Goal: Information Seeking & Learning: Learn about a topic

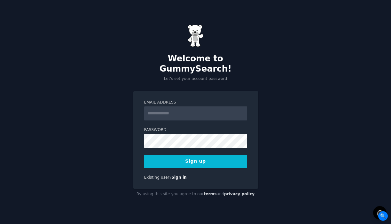
click at [179, 106] on input "Email Address" at bounding box center [195, 113] width 103 height 14
type input "**********"
click at [197, 156] on button "Sign up" at bounding box center [195, 161] width 103 height 13
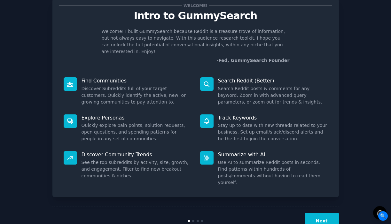
scroll to position [20, 0]
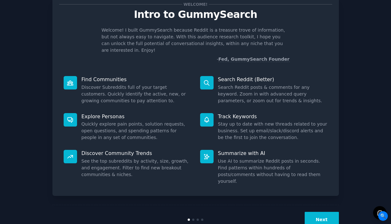
click at [319, 212] on button "Next" at bounding box center [322, 220] width 34 height 16
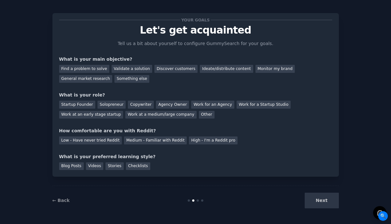
scroll to position [0, 0]
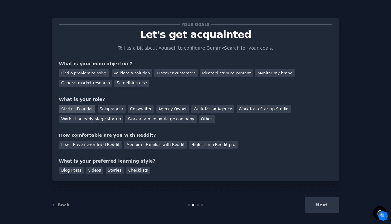
click at [81, 111] on div "Startup Founder" at bounding box center [77, 109] width 36 height 8
click at [155, 145] on div "Medium - Familiar with Reddit" at bounding box center [155, 145] width 63 height 8
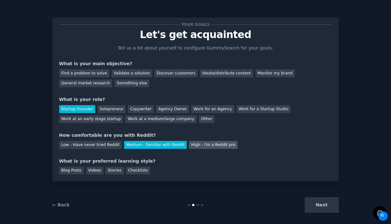
scroll to position [5, 0]
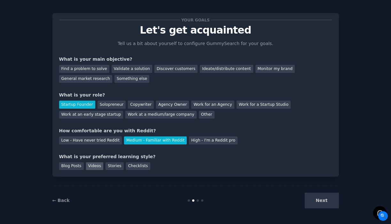
click at [92, 169] on div "Videos" at bounding box center [95, 166] width 18 height 8
click at [107, 167] on div "Stories" at bounding box center [114, 166] width 18 height 8
click at [99, 167] on div "Videos" at bounding box center [95, 166] width 18 height 8
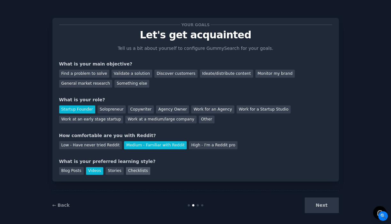
click at [144, 172] on div "Checklists" at bounding box center [138, 171] width 24 height 8
click at [164, 72] on div "Discover customers" at bounding box center [175, 74] width 43 height 8
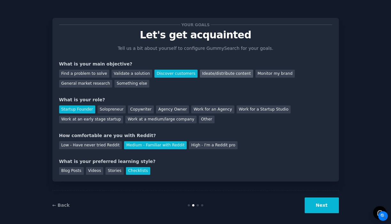
click at [210, 74] on div "Ideate/distribute content" at bounding box center [226, 74] width 53 height 8
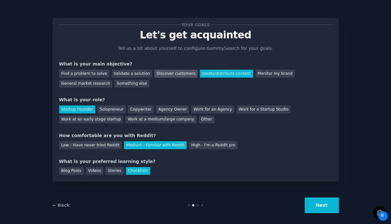
click at [176, 74] on div "Discover customers" at bounding box center [175, 74] width 43 height 8
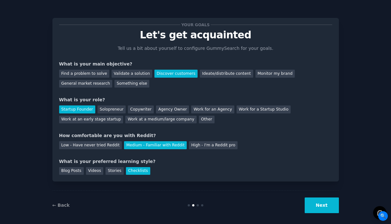
click at [325, 213] on div "← Back Next" at bounding box center [195, 204] width 286 height 29
click at [323, 204] on button "Next" at bounding box center [322, 205] width 34 height 16
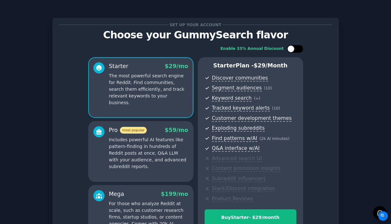
click at [295, 51] on div at bounding box center [295, 49] width 16 height 8
checkbox input "false"
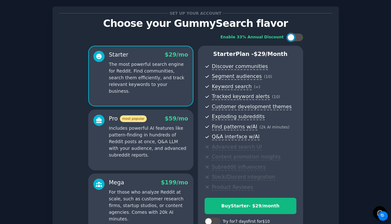
scroll to position [11, 0]
click at [159, 135] on p "Includes powerful AI features like pattern-finding in hundreds of Reddit posts …" at bounding box center [148, 142] width 79 height 34
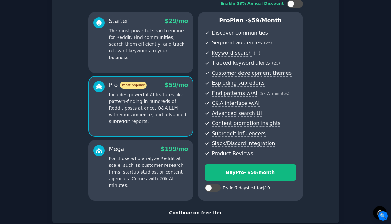
scroll to position [45, 0]
click at [163, 156] on p "For those who analyze Reddit at scale, such as customer research firms, startup…" at bounding box center [148, 172] width 79 height 34
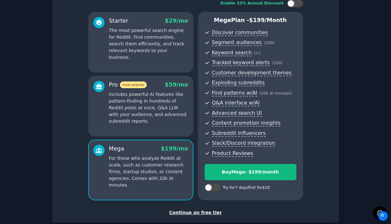
click at [171, 121] on p "Includes powerful AI features like pattern-finding in hundreds of Reddit posts …" at bounding box center [148, 108] width 79 height 34
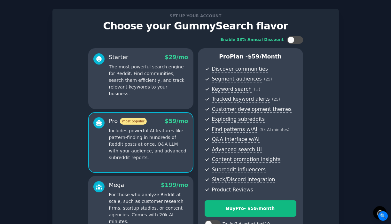
scroll to position [9, 0]
click at [156, 86] on p "The most powerful search engine for Reddit. Find communities, search them effic…" at bounding box center [148, 81] width 79 height 34
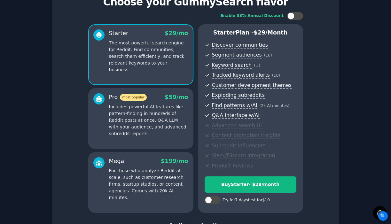
scroll to position [70, 0]
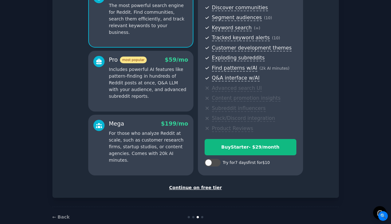
click at [205, 188] on div "Continue on free tier" at bounding box center [195, 187] width 273 height 7
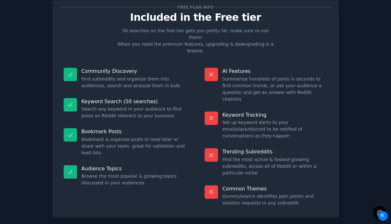
scroll to position [25, 0]
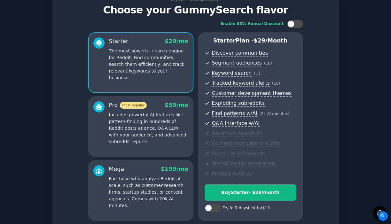
click at [157, 174] on div "Mega $ 199 /mo For those who analyze Reddit at scale, such as customer research…" at bounding box center [148, 187] width 79 height 44
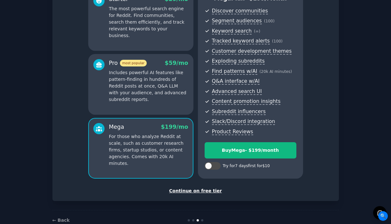
scroll to position [68, 0]
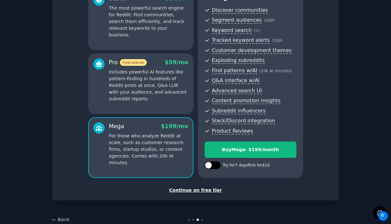
click at [215, 166] on div at bounding box center [215, 165] width 3 height 3
checkbox input "true"
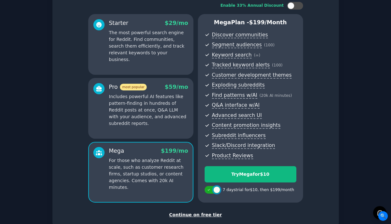
scroll to position [42, 0]
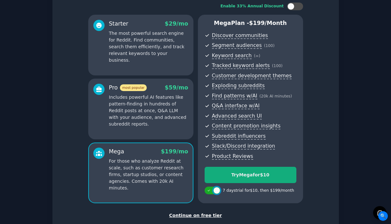
click at [262, 172] on div "Try Mega for $10" at bounding box center [250, 175] width 91 height 7
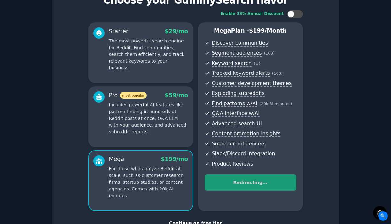
scroll to position [33, 0]
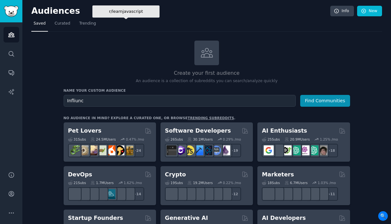
type input "Infliunce"
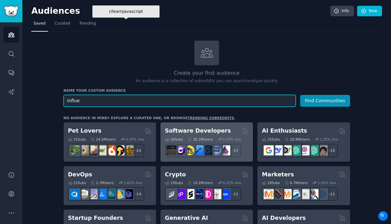
paste input "[URL][DOMAIN_NAME]"
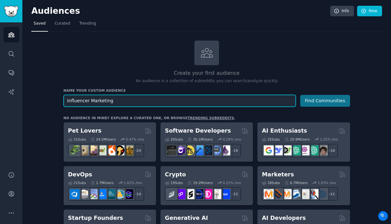
type input "Influencer Marketing"
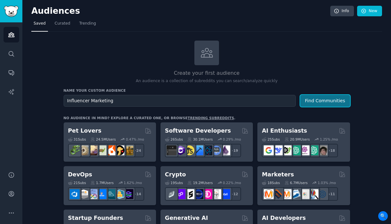
click at [318, 99] on button "Find Communities" at bounding box center [325, 101] width 50 height 12
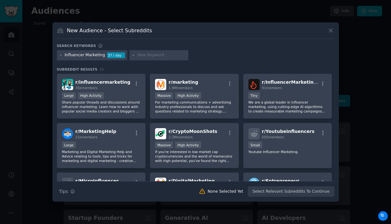
click at [144, 56] on input "text" at bounding box center [161, 55] width 49 height 6
paste input "influencers"
type input "influencers"
click at [132, 56] on icon at bounding box center [134, 56] width 4 height 4
click at [178, 56] on div "influencers" at bounding box center [158, 55] width 59 height 10
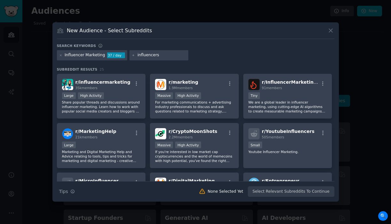
click at [157, 55] on input "influencers" at bounding box center [161, 55] width 49 height 6
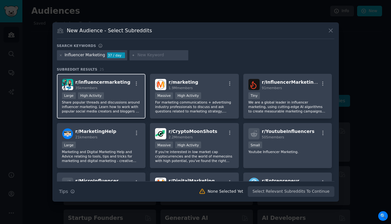
click at [120, 90] on div "35k members" at bounding box center [102, 88] width 55 height 4
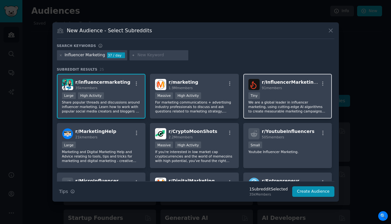
click at [287, 96] on div "Tiny" at bounding box center [287, 96] width 79 height 8
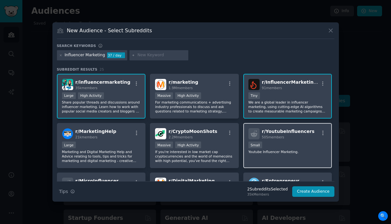
click at [287, 147] on div "Small" at bounding box center [287, 146] width 79 height 8
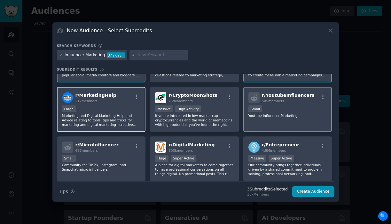
scroll to position [39, 0]
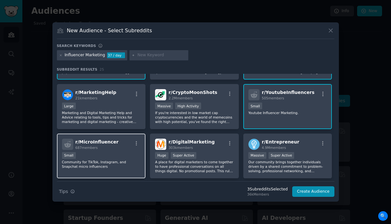
click at [124, 149] on div "r/ MicroInfluencer 687 members" at bounding box center [101, 144] width 79 height 11
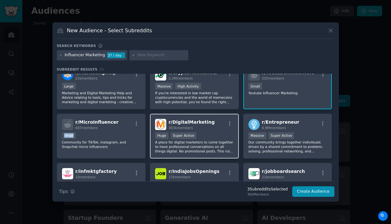
scroll to position [65, 0]
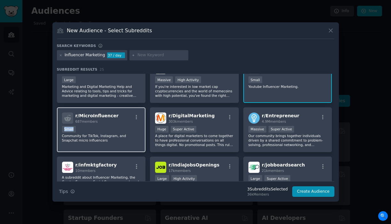
click at [112, 130] on div "Small" at bounding box center [101, 130] width 79 height 8
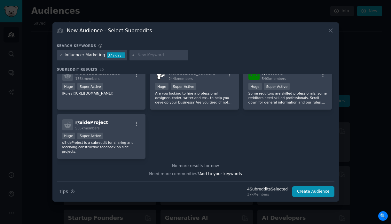
scroll to position [0, 0]
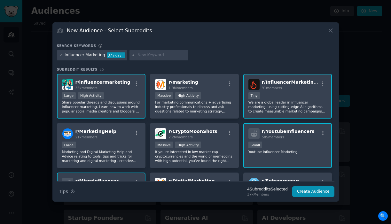
click at [156, 55] on input "text" at bounding box center [161, 55] width 49 height 6
paste input "influencers"
type input "influencers"
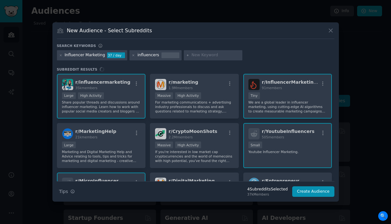
click at [260, 54] on div "Influencer Marketing 37 / day influencers" at bounding box center [195, 56] width 277 height 12
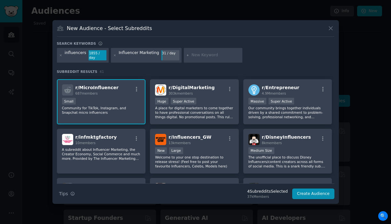
scroll to position [149, 0]
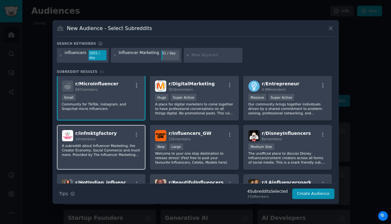
click at [111, 131] on div "r/ infmktgfactory 10 members" at bounding box center [101, 135] width 79 height 11
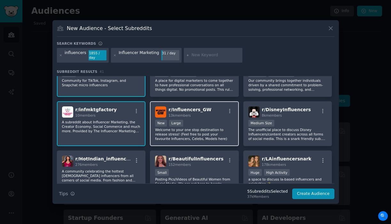
scroll to position [180, 0]
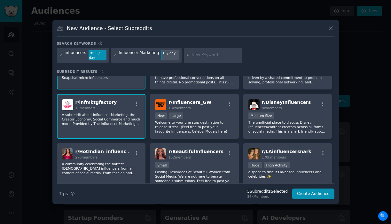
click at [101, 100] on span "r/ infmktgfactory" at bounding box center [96, 102] width 42 height 5
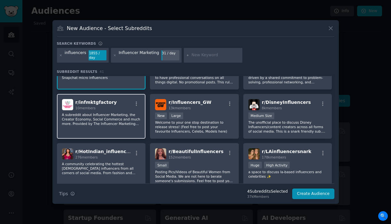
click at [129, 125] on div "r/ infmktgfactory 10 members A subreddit about Influencer Marketing, the Creato…" at bounding box center [101, 116] width 89 height 45
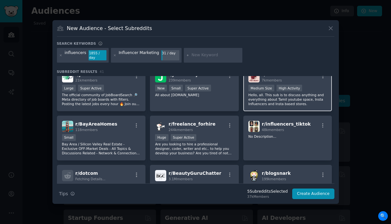
scroll to position [356, 0]
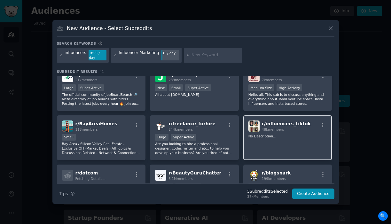
click at [311, 146] on div "r/ influencers_tiktok 48k members No Description..." at bounding box center [287, 137] width 89 height 45
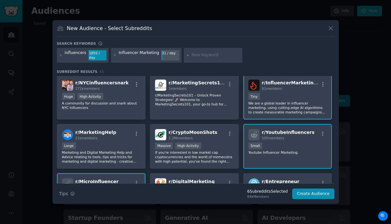
scroll to position [0, 0]
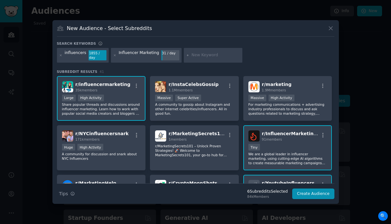
click at [201, 57] on input "text" at bounding box center [215, 55] width 49 height 6
click at [196, 58] on div at bounding box center [213, 55] width 59 height 15
click at [208, 56] on input "text" at bounding box center [215, 55] width 49 height 6
paste input "influencers marketing software"
type input "influencers marketing software"
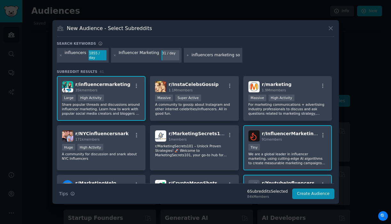
scroll to position [0, 13]
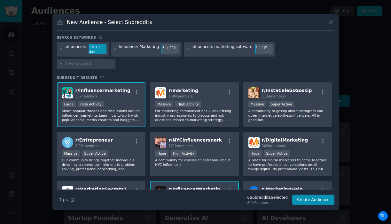
click at [206, 54] on div "influencers marketing software" at bounding box center [221, 49] width 61 height 10
click at [186, 51] on icon at bounding box center [188, 50] width 4 height 4
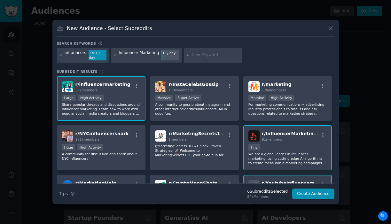
click at [191, 51] on div at bounding box center [213, 55] width 59 height 15
click at [197, 56] on input "text" at bounding box center [215, 55] width 49 height 6
click at [203, 56] on input "text" at bounding box center [215, 55] width 49 height 6
click at [194, 54] on input "text" at bounding box center [215, 55] width 49 height 6
click at [128, 141] on div "r/ NYCinfluencersnark 171k members Huge High Activity A community for discussio…" at bounding box center [101, 147] width 89 height 45
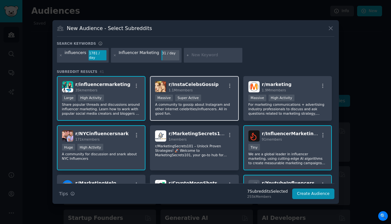
click at [222, 102] on p "A community to gossip about Instagram and other internet celebrities/influencer…" at bounding box center [194, 108] width 79 height 13
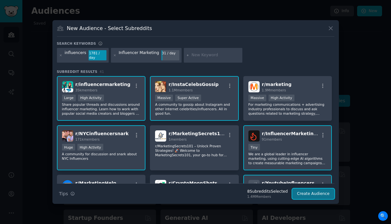
click at [305, 190] on button "Create Audience" at bounding box center [313, 194] width 42 height 11
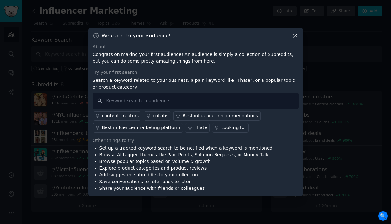
click at [157, 116] on div "collabs" at bounding box center [161, 115] width 16 height 7
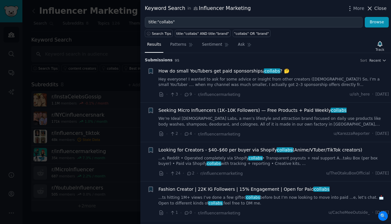
click at [368, 8] on icon at bounding box center [369, 8] width 7 height 7
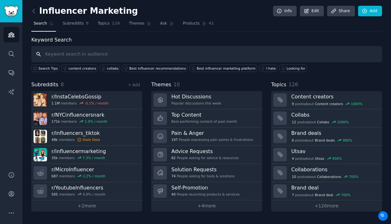
click at [112, 53] on input "text" at bounding box center [206, 54] width 351 height 16
click at [373, 11] on link "Add" at bounding box center [370, 11] width 24 height 11
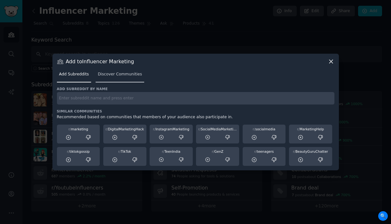
click at [132, 78] on link "Discover Communities" at bounding box center [120, 75] width 49 height 13
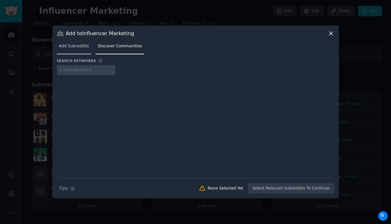
click at [84, 46] on span "Add Subreddits" at bounding box center [74, 46] width 30 height 6
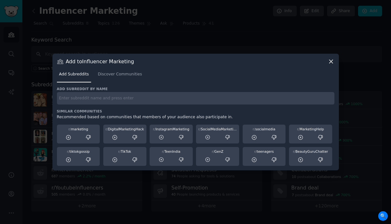
click at [330, 68] on div "Add Subreddits Discover Communities" at bounding box center [195, 76] width 277 height 22
click at [329, 62] on icon at bounding box center [331, 61] width 7 height 7
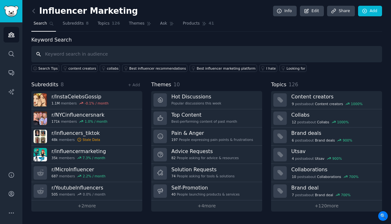
click at [199, 55] on input "text" at bounding box center [206, 54] width 351 height 16
type input "Modash"
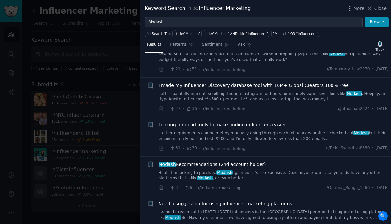
scroll to position [62, 0]
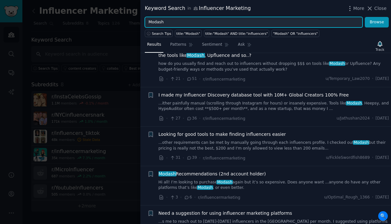
click at [193, 21] on input "Modash" at bounding box center [254, 22] width 218 height 11
type input "taggbox"
click at [365, 17] on button "Browse" at bounding box center [377, 22] width 24 height 11
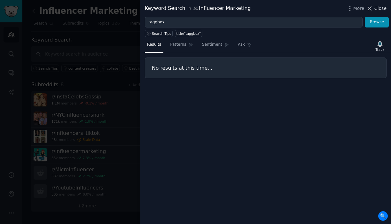
click at [376, 7] on span "Close" at bounding box center [380, 8] width 12 height 7
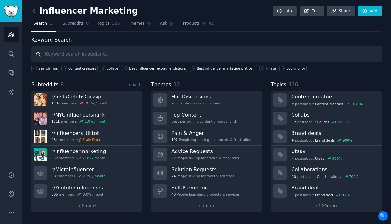
click at [148, 51] on input "text" at bounding box center [206, 54] width 351 height 16
click at [32, 8] on icon at bounding box center [33, 11] width 7 height 7
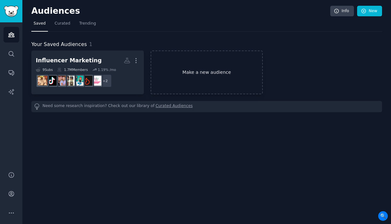
click at [228, 69] on link "Make a new audience" at bounding box center [206, 72] width 112 height 44
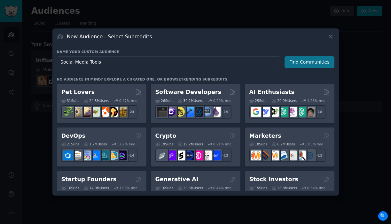
type input "Social Media Tools"
click at [311, 63] on button "Find Communities" at bounding box center [309, 62] width 50 height 12
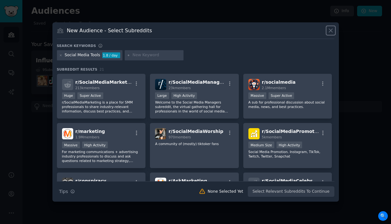
click at [330, 30] on icon at bounding box center [331, 31] width 4 height 4
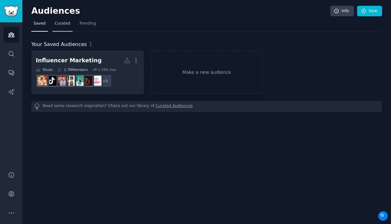
click at [64, 26] on link "Curated" at bounding box center [62, 25] width 20 height 13
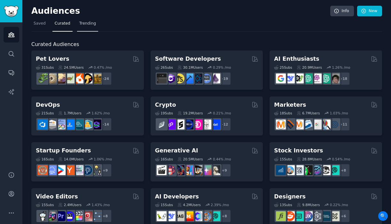
click at [93, 21] on span "Trending" at bounding box center [87, 24] width 17 height 6
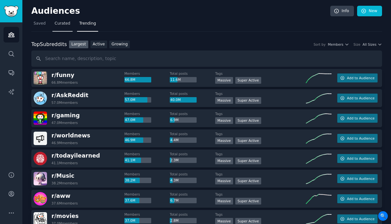
click at [59, 20] on link "Curated" at bounding box center [62, 25] width 20 height 13
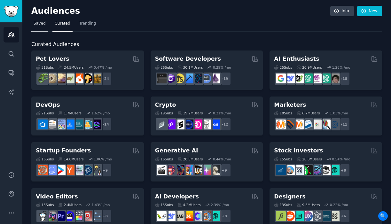
click at [44, 25] on span "Saved" at bounding box center [40, 24] width 12 height 6
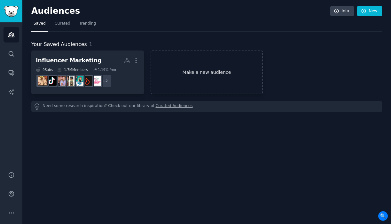
click at [203, 70] on link "Make a new audience" at bounding box center [206, 72] width 112 height 44
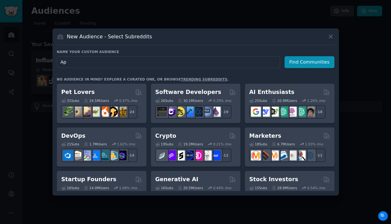
type input "A"
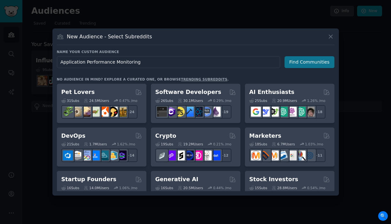
type input "Application Performance Monitoring"
click at [308, 63] on button "Find Communities" at bounding box center [309, 62] width 50 height 12
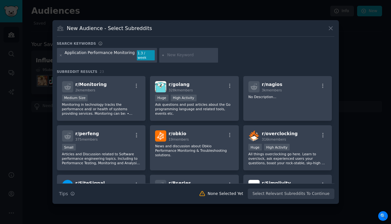
click at [119, 55] on div "Application Performance Monitoring" at bounding box center [100, 55] width 70 height 10
click at [61, 55] on icon at bounding box center [61, 55] width 2 height 2
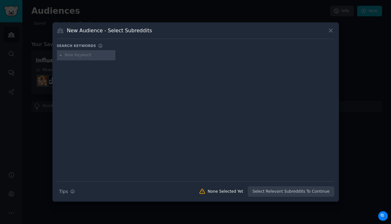
click at [96, 57] on input "text" at bounding box center [89, 55] width 49 height 6
type input "New Relic"
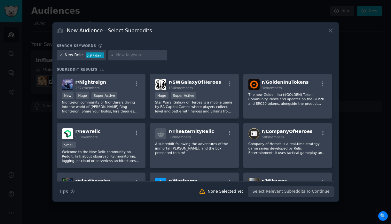
click at [62, 55] on icon at bounding box center [61, 56] width 4 height 4
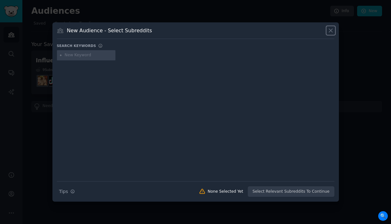
click at [329, 31] on icon at bounding box center [331, 31] width 4 height 4
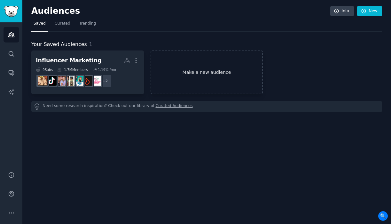
click at [192, 72] on link "Make a new audience" at bounding box center [206, 72] width 112 height 44
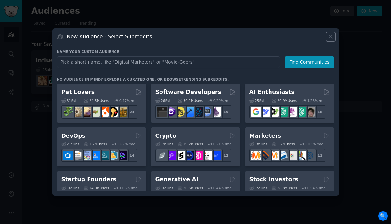
click at [332, 33] on icon at bounding box center [330, 36] width 7 height 7
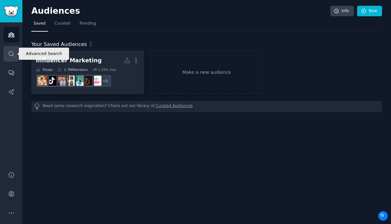
click at [11, 54] on icon "Sidebar" at bounding box center [11, 53] width 7 height 7
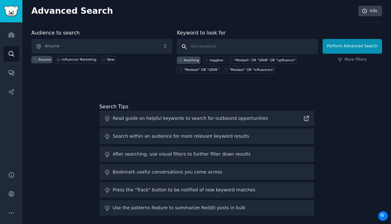
click at [222, 50] on input "text" at bounding box center [247, 46] width 141 height 15
click at [216, 60] on div "taggbox" at bounding box center [217, 60] width 14 height 4
type input "taggbox"
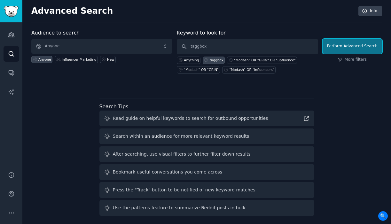
click at [348, 47] on button "Perform Advanced Search" at bounding box center [351, 46] width 59 height 15
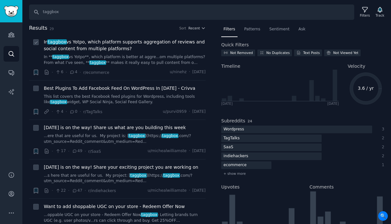
click at [128, 43] on span "In taggbox vs Yotpo, which platform supports aggregation of reviews and social …" at bounding box center [125, 45] width 162 height 13
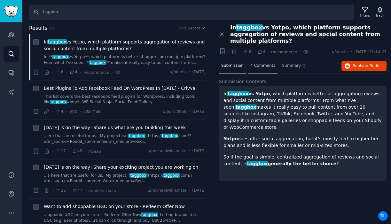
click at [265, 63] on span "4 Comments" at bounding box center [262, 66] width 25 height 6
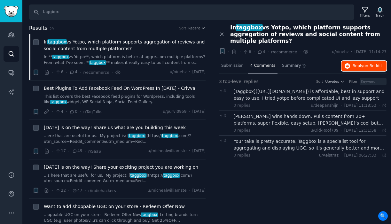
click at [367, 64] on span "on Reddit" at bounding box center [372, 66] width 19 height 4
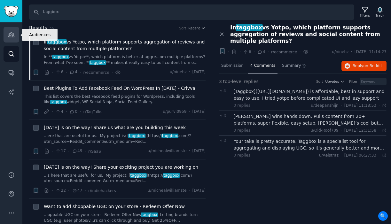
click at [8, 31] on icon "Sidebar" at bounding box center [11, 34] width 7 height 7
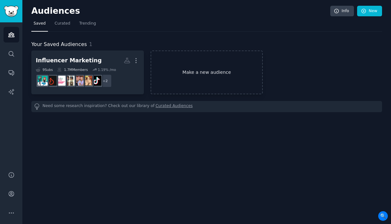
click at [222, 72] on link "Make a new audience" at bounding box center [206, 72] width 112 height 44
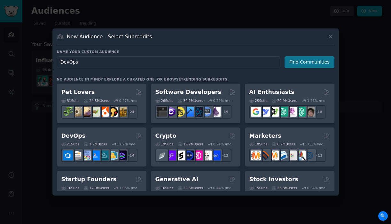
type input "DevOps"
click at [317, 63] on button "Find Communities" at bounding box center [309, 62] width 50 height 12
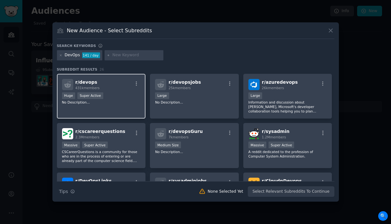
click at [120, 92] on div ">= 95th percentile for submissions / day Huge Super Active" at bounding box center [101, 96] width 79 height 8
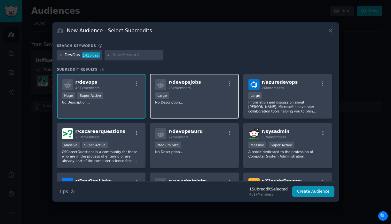
click at [206, 103] on p "No Description..." at bounding box center [194, 102] width 79 height 4
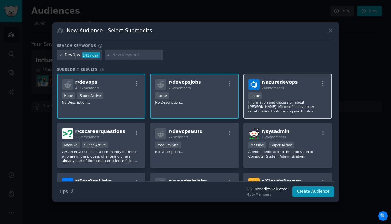
click at [293, 100] on p "Information and discussion about [PERSON_NAME], Microsoft's developer collabora…" at bounding box center [287, 106] width 79 height 13
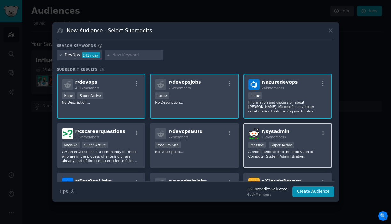
click at [302, 153] on p "A reddit dedicated to the profession of Computer System Administration." at bounding box center [287, 154] width 79 height 9
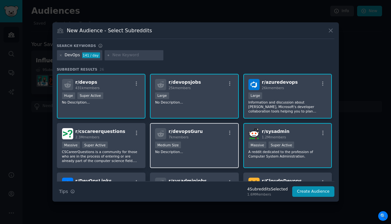
scroll to position [14, 0]
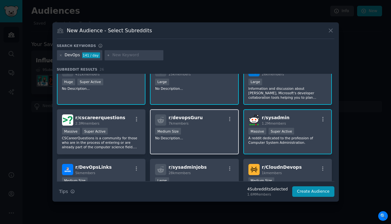
click at [204, 146] on div "r/ devopsGuru 7k members Medium Size No Description..." at bounding box center [194, 131] width 89 height 45
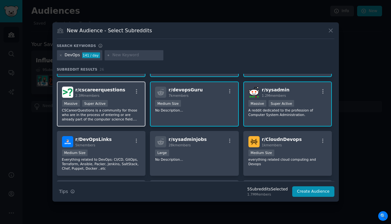
scroll to position [42, 0]
click at [131, 140] on div "r/ DevOpsLinks 5k members" at bounding box center [101, 141] width 79 height 11
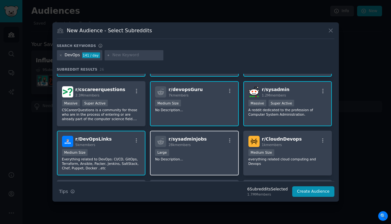
click at [196, 159] on p "No Description..." at bounding box center [194, 159] width 79 height 4
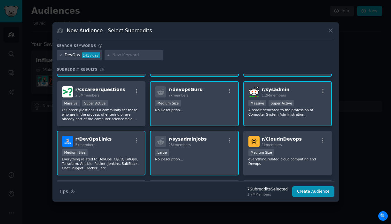
scroll to position [89, 0]
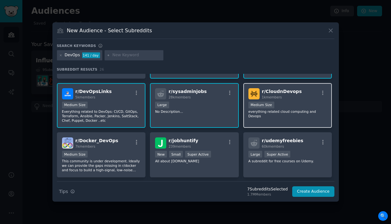
click at [301, 118] on div "r/ CloudnDevops 1k members Medium Size everything related cloud computing and D…" at bounding box center [287, 105] width 89 height 45
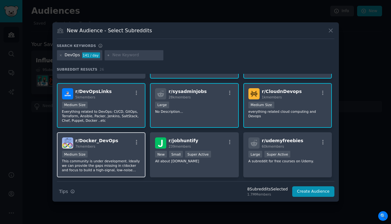
click at [125, 140] on div "r/ Docker_DevOps 7k members" at bounding box center [101, 142] width 79 height 11
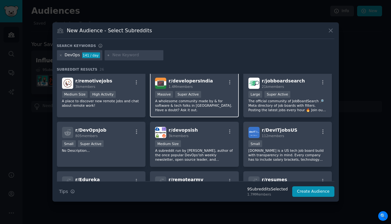
scroll to position [200, 0]
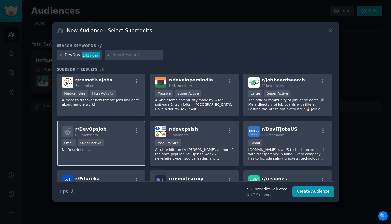
click at [115, 145] on div "Small Super Active" at bounding box center [101, 143] width 79 height 8
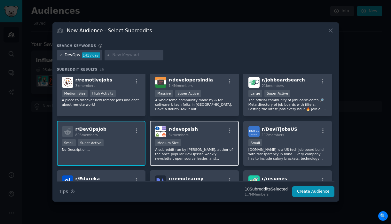
click at [207, 145] on div "1000 - 10,000 members Medium Size" at bounding box center [194, 143] width 79 height 8
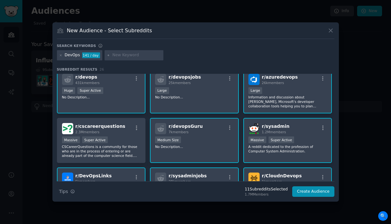
scroll to position [0, 0]
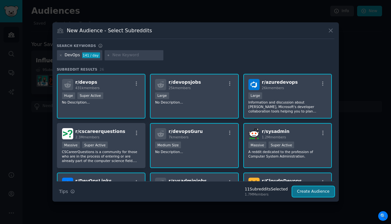
click at [308, 193] on button "Create Audience" at bounding box center [313, 191] width 42 height 11
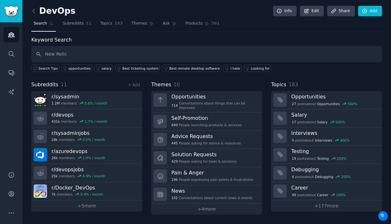
type input "New Relic"
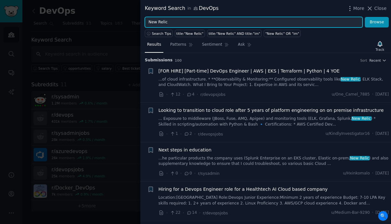
click at [237, 21] on input "New Relic" at bounding box center [254, 22] width 218 height 11
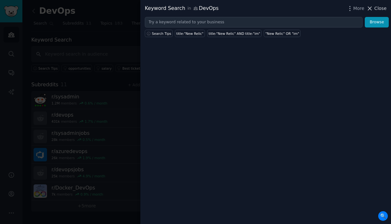
click at [379, 10] on span "Close" at bounding box center [380, 8] width 12 height 7
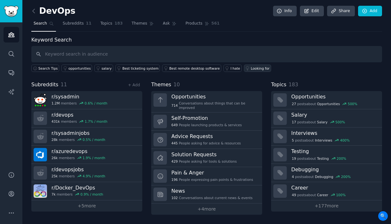
click at [263, 67] on link "Looking for" at bounding box center [257, 68] width 27 height 7
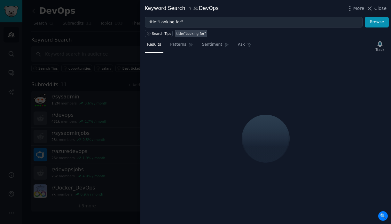
click at [380, 7] on span "Close" at bounding box center [380, 8] width 12 height 7
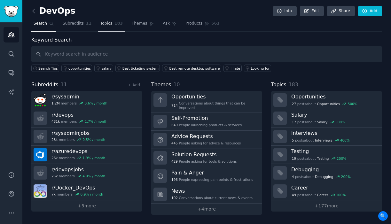
click at [105, 21] on span "Topics" at bounding box center [106, 24] width 12 height 6
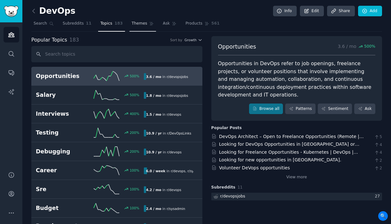
click at [141, 20] on link "Themes" at bounding box center [142, 25] width 27 height 13
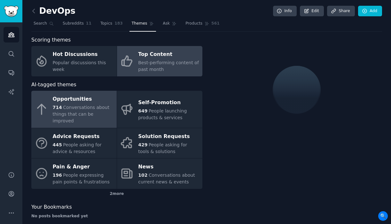
click at [154, 57] on div "Top Content" at bounding box center [168, 55] width 61 height 10
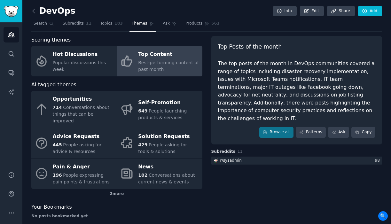
scroll to position [2, 0]
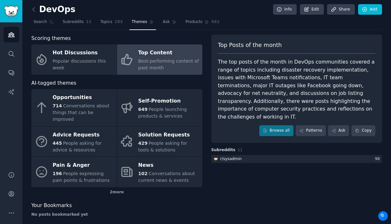
click at [279, 132] on div "Top Posts of the month The top posts of the month in DevOps communities covered…" at bounding box center [296, 89] width 171 height 108
click at [279, 125] on link "Browse all" at bounding box center [276, 130] width 34 height 11
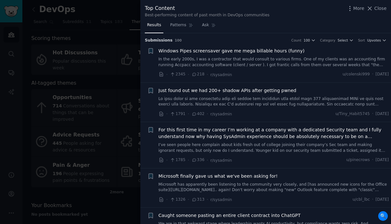
click at [277, 60] on link "In the early 2000s, I was a contractor that would consult to various firms. One…" at bounding box center [273, 62] width 230 height 11
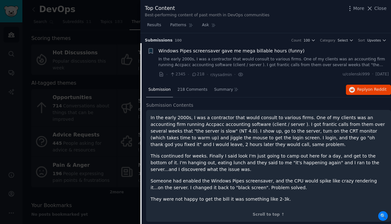
scroll to position [10, 0]
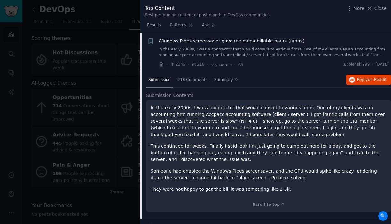
click at [126, 43] on div at bounding box center [195, 112] width 391 height 224
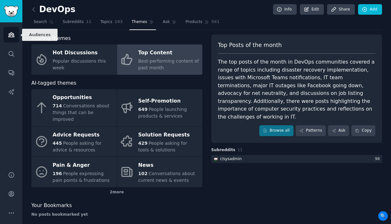
click at [12, 34] on icon "Sidebar" at bounding box center [11, 34] width 7 height 7
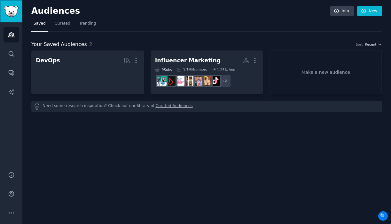
click at [16, 12] on img "Sidebar" at bounding box center [11, 11] width 15 height 11
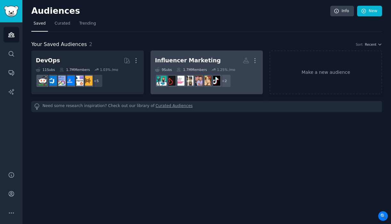
click at [193, 59] on div "Influencer Marketing" at bounding box center [188, 61] width 66 height 8
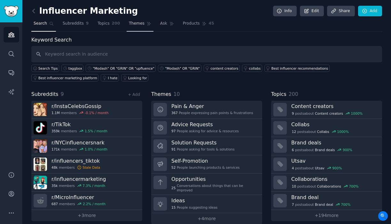
click at [138, 26] on span "Themes" at bounding box center [137, 24] width 16 height 6
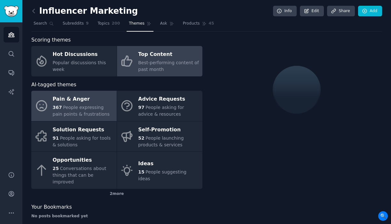
click at [153, 53] on div "Top Content" at bounding box center [168, 55] width 61 height 10
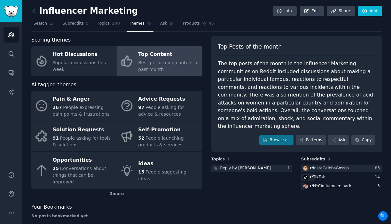
click at [282, 142] on div "Top Posts of the month The top posts of the month in the Influencer Marketing c…" at bounding box center [296, 94] width 171 height 116
click at [281, 135] on link "Browse all" at bounding box center [276, 140] width 34 height 11
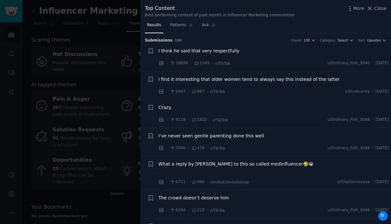
click at [200, 51] on span "I think he said that very respectfully" at bounding box center [198, 51] width 81 height 7
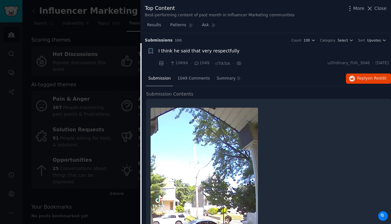
scroll to position [10, 0]
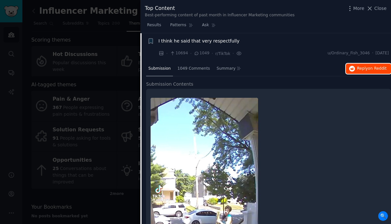
click at [363, 71] on span "Reply on Reddit" at bounding box center [371, 69] width 29 height 6
click at [123, 40] on div at bounding box center [195, 112] width 391 height 224
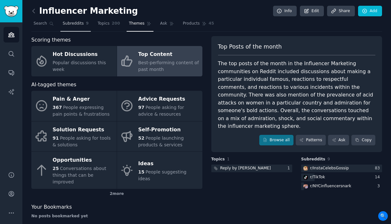
click at [70, 27] on link "Subreddits 9" at bounding box center [75, 25] width 30 height 13
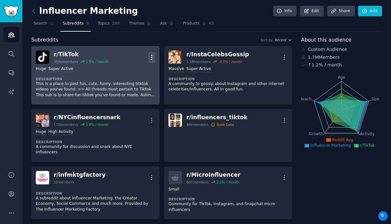
click at [151, 59] on icon "button" at bounding box center [151, 57] width 1 height 4
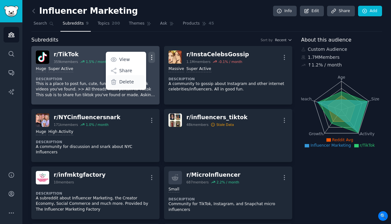
click at [132, 85] on div "Delete" at bounding box center [126, 81] width 38 height 13
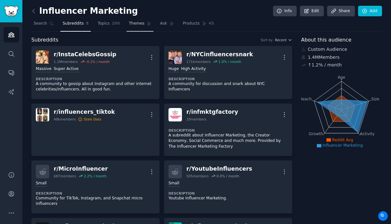
click at [136, 24] on span "Themes" at bounding box center [137, 24] width 16 height 6
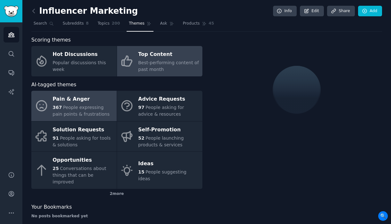
click at [176, 58] on div "Top Content" at bounding box center [168, 55] width 61 height 10
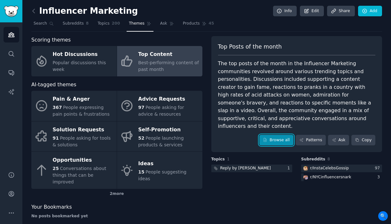
click at [278, 135] on link "Browse all" at bounding box center [276, 140] width 34 height 11
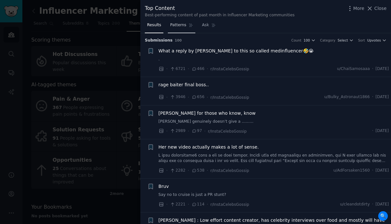
click at [183, 27] on span "Patterns" at bounding box center [178, 25] width 16 height 6
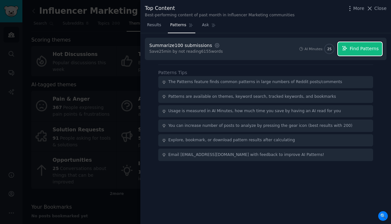
click at [358, 46] on span "Find Patterns" at bounding box center [364, 48] width 29 height 7
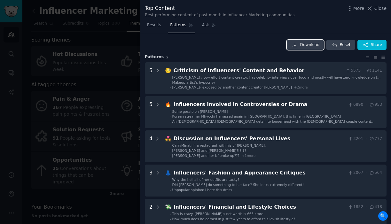
click at [311, 45] on span "Download" at bounding box center [309, 45] width 19 height 6
click at [228, 49] on div "Download Reset Share" at bounding box center [266, 45] width 242 height 10
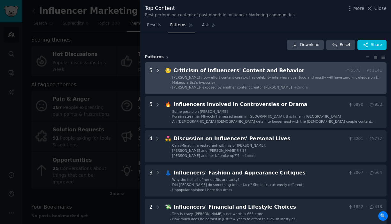
click at [158, 68] on icon at bounding box center [158, 71] width 6 height 6
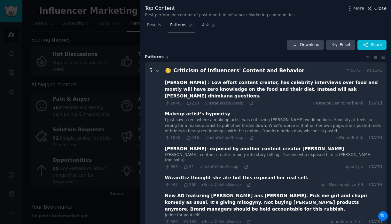
click at [377, 8] on span "Close" at bounding box center [380, 8] width 12 height 7
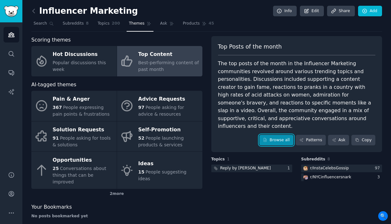
click at [272, 135] on link "Browse all" at bounding box center [276, 140] width 34 height 11
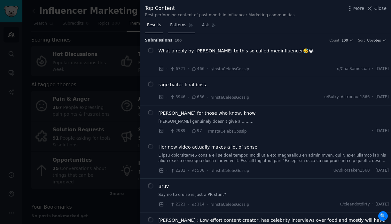
click at [179, 25] on span "Patterns" at bounding box center [178, 25] width 16 height 6
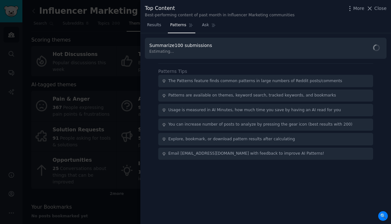
click at [117, 35] on div at bounding box center [195, 112] width 391 height 224
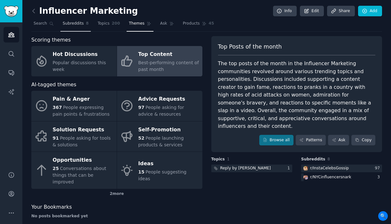
click at [75, 24] on span "Subreddits" at bounding box center [73, 24] width 21 height 6
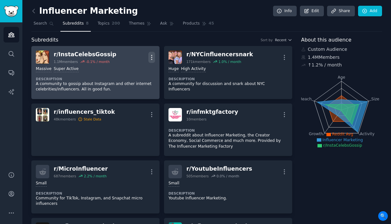
click at [151, 57] on icon "button" at bounding box center [151, 57] width 1 height 4
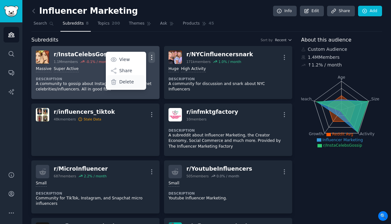
click at [132, 83] on p "Delete" at bounding box center [126, 82] width 15 height 7
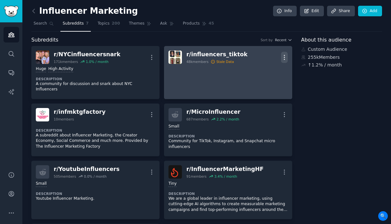
click at [284, 59] on icon "button" at bounding box center [284, 57] width 1 height 4
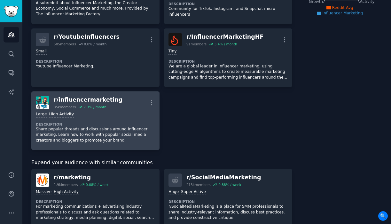
scroll to position [135, 0]
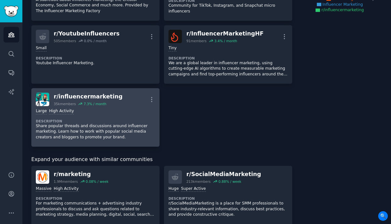
click at [132, 119] on dt "Description" at bounding box center [95, 121] width 119 height 4
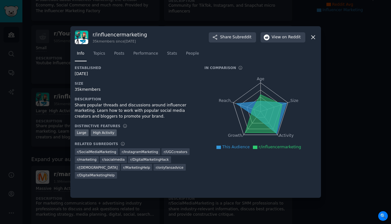
click at [314, 36] on icon at bounding box center [313, 37] width 7 height 7
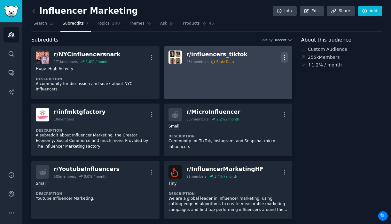
click at [281, 58] on icon "button" at bounding box center [284, 57] width 7 height 7
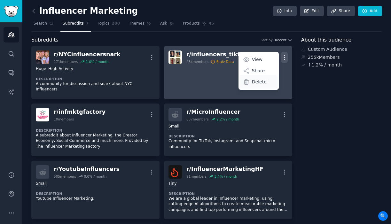
click at [257, 82] on p "Delete" at bounding box center [259, 82] width 15 height 7
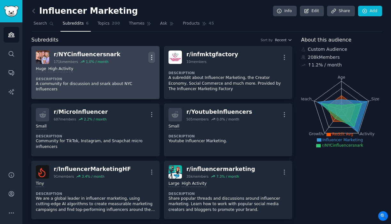
click at [153, 58] on icon "button" at bounding box center [151, 57] width 7 height 7
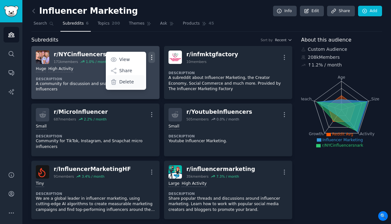
click at [135, 78] on div "Delete" at bounding box center [126, 81] width 38 height 13
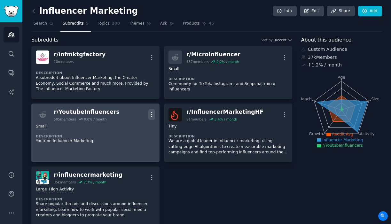
click at [151, 116] on icon "button" at bounding box center [151, 114] width 1 height 4
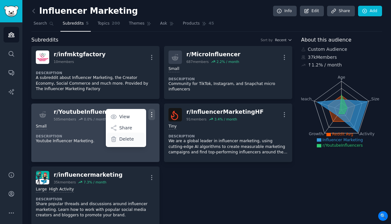
click at [134, 144] on div "Delete" at bounding box center [126, 139] width 38 height 13
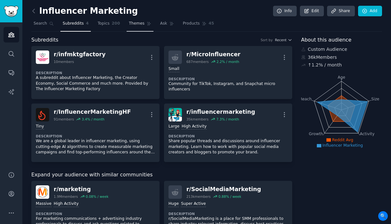
click at [138, 26] on span "Themes" at bounding box center [137, 24] width 16 height 6
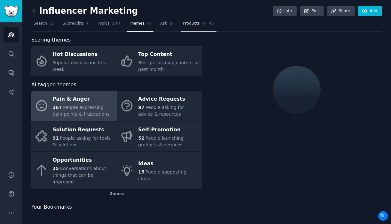
click at [194, 25] on span "Products" at bounding box center [191, 24] width 17 height 6
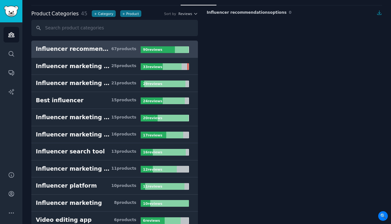
scroll to position [27, 0]
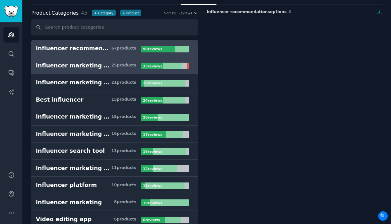
click at [95, 66] on div "Influencer marketing platform" at bounding box center [73, 66] width 75 height 8
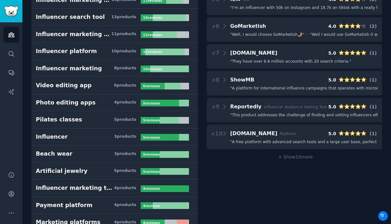
scroll to position [164, 0]
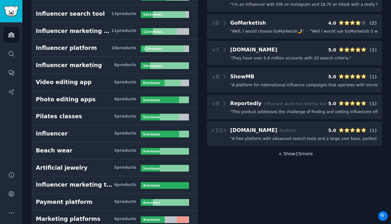
click at [290, 153] on span "+ Show 15 more" at bounding box center [294, 153] width 37 height 5
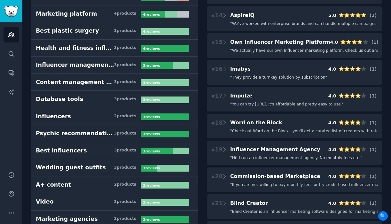
scroll to position [400, 0]
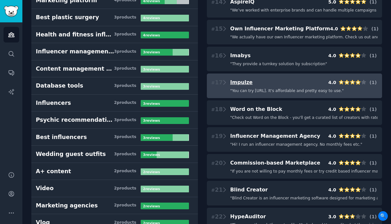
click at [243, 82] on span "Impulze" at bounding box center [241, 82] width 22 height 6
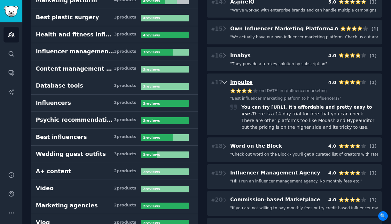
click at [243, 82] on span "Impulze" at bounding box center [241, 82] width 22 height 6
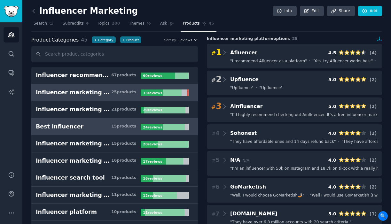
scroll to position [11, 0]
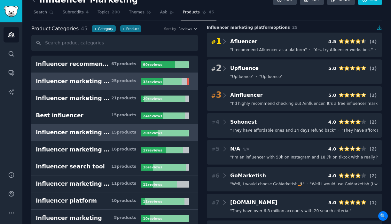
click at [88, 134] on div "Influencer marketing software" at bounding box center [73, 132] width 75 height 8
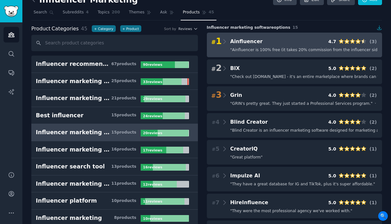
click at [269, 50] on span "" Ainfluencer is 100% free (it takes 20% commission from the influencer side)..…" at bounding box center [308, 50] width 157 height 6
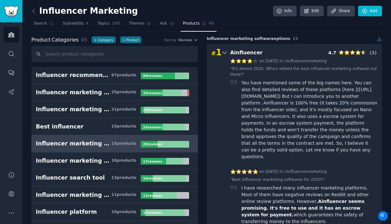
click at [281, 66] on div "[DATE][DATE] in r/influencermarketing " It's almost 2025. Who's vetted the best…" at bounding box center [303, 109] width 147 height 102
click at [287, 68] on link "" It's almost 2025. Who's vetted the best influencer marketing software out the…" at bounding box center [303, 71] width 147 height 11
drag, startPoint x: 262, startPoint y: 95, endPoint x: 310, endPoint y: 95, distance: 47.9
click at [310, 95] on div "You have mentioned some of the big names here. You can also find detailed revie…" at bounding box center [309, 120] width 136 height 81
drag, startPoint x: 271, startPoint y: 83, endPoint x: 316, endPoint y: 83, distance: 44.4
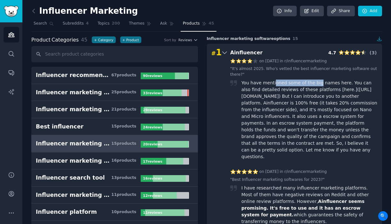
click at [316, 83] on div "You have mentioned some of the big names here. You can also find detailed revie…" at bounding box center [309, 120] width 136 height 81
copy div "oned some of the big"
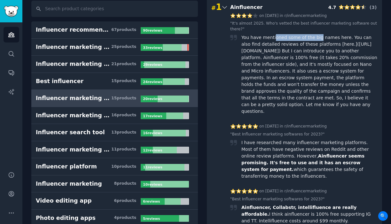
scroll to position [53, 0]
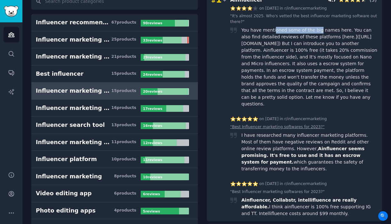
click at [293, 124] on link "" Best Influencer marketing softwares for 2023? "" at bounding box center [277, 127] width 94 height 6
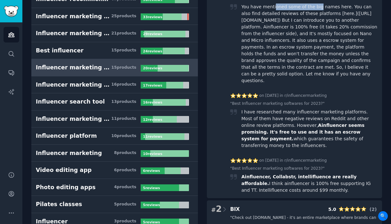
scroll to position [0, 0]
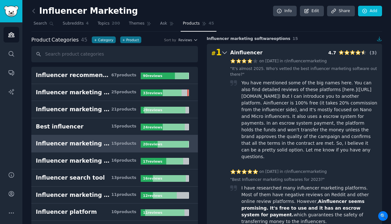
click at [224, 49] on icon at bounding box center [224, 52] width 7 height 9
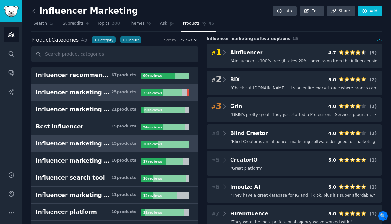
click at [106, 95] on div "Influencer marketing platform" at bounding box center [73, 93] width 75 height 8
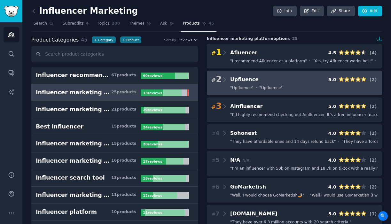
click at [250, 83] on h3 "Upfluence" at bounding box center [244, 80] width 28 height 8
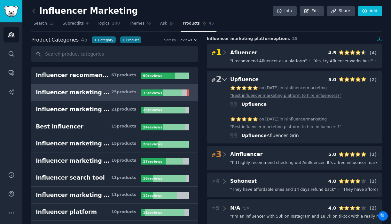
click at [305, 95] on link "" Best influencer marketing platform to hire influencers? "" at bounding box center [285, 96] width 111 height 6
click at [246, 79] on span "Upfluence" at bounding box center [244, 79] width 28 height 6
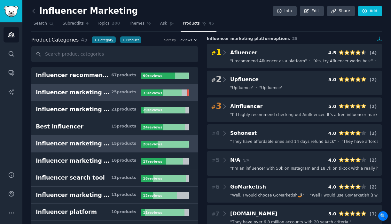
click at [101, 144] on div "Influencer marketing software" at bounding box center [73, 144] width 75 height 8
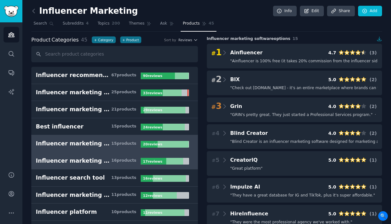
click at [79, 163] on div "Influencer marketing tool" at bounding box center [73, 161] width 75 height 8
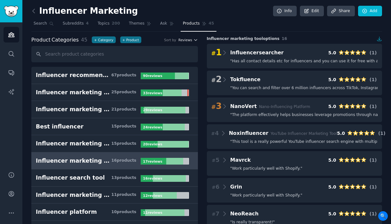
click at [194, 39] on icon "button" at bounding box center [195, 39] width 3 height 1
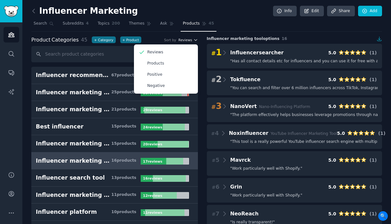
click at [194, 41] on icon "button" at bounding box center [195, 40] width 4 height 4
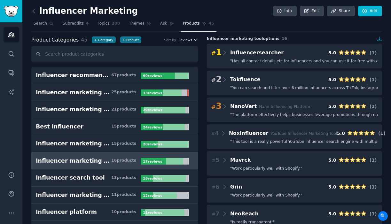
click at [194, 40] on icon "button" at bounding box center [195, 39] width 3 height 1
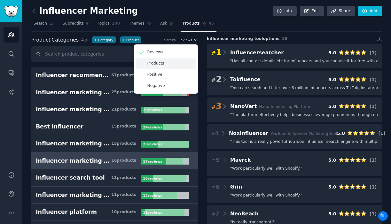
click at [175, 61] on div "Products" at bounding box center [165, 63] width 59 height 11
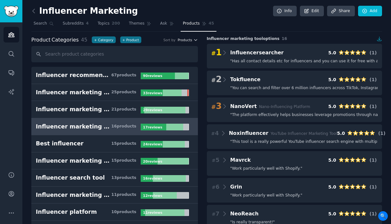
click at [195, 39] on icon "button" at bounding box center [195, 39] width 3 height 1
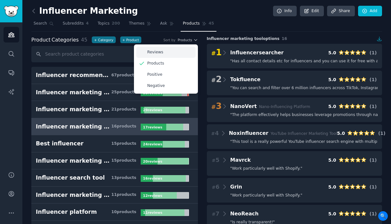
click at [180, 50] on div "Reviews" at bounding box center [165, 52] width 59 height 11
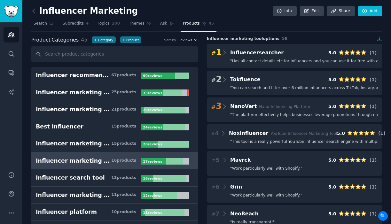
click at [241, 19] on nav "Search Subreddits 4 Topics 200 Themes Ask Products 45" at bounding box center [206, 25] width 351 height 13
click at [134, 23] on span "Themes" at bounding box center [137, 24] width 16 height 6
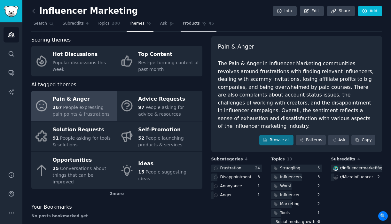
click at [189, 25] on span "Products" at bounding box center [191, 24] width 17 height 6
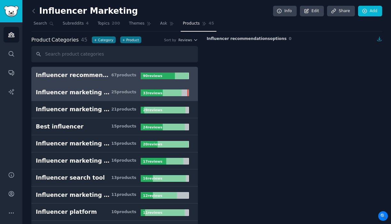
click at [105, 92] on div "Influencer marketing platform" at bounding box center [73, 93] width 75 height 8
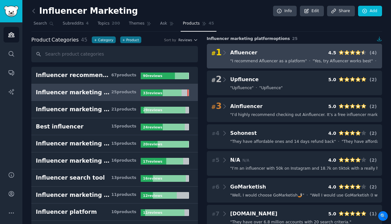
click at [297, 62] on span "" I recommend Afluencer as a platform "" at bounding box center [268, 61] width 77 height 6
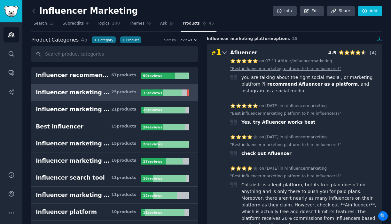
click at [316, 68] on link "" Best influencer marketing platform to hire influencers? "" at bounding box center [285, 69] width 111 height 6
click at [225, 53] on icon at bounding box center [224, 52] width 7 height 9
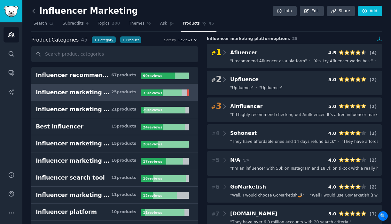
click at [35, 11] on icon at bounding box center [33, 11] width 7 height 7
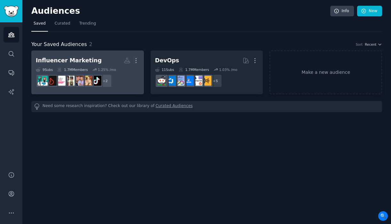
click at [83, 60] on div "Influencer Marketing" at bounding box center [69, 61] width 66 height 8
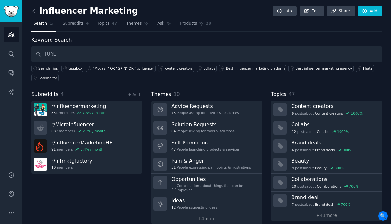
type input "[URL]"
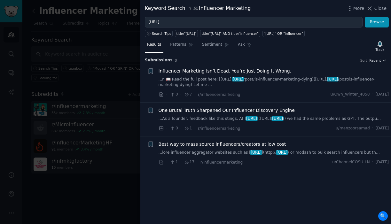
click at [115, 43] on div at bounding box center [195, 112] width 391 height 224
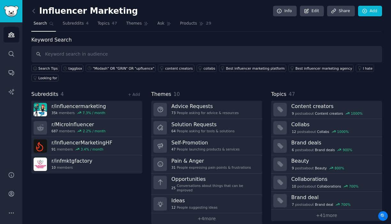
click at [29, 11] on div "Influencer Marketing Info Edit Share Add Search Subreddits 4 Topics 47 Themes A…" at bounding box center [206, 116] width 368 height 233
click at [33, 11] on icon at bounding box center [34, 11] width 2 height 4
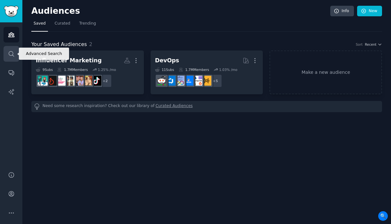
click at [13, 50] on icon "Sidebar" at bounding box center [11, 53] width 7 height 7
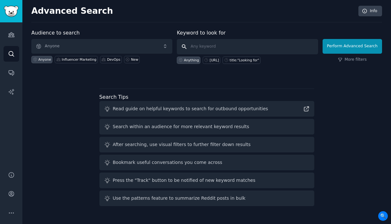
click at [201, 45] on input "text" at bounding box center [247, 46] width 141 height 15
paste input "[URL]"
type input "[URL]"
click button "Perform Advanced Search" at bounding box center [351, 46] width 59 height 15
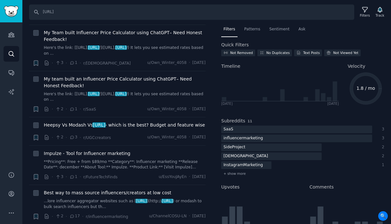
scroll to position [559, 0]
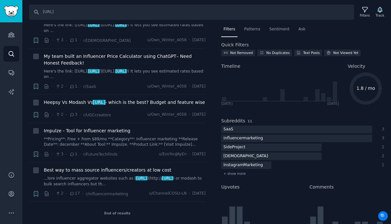
click at [120, 211] on div "End of results" at bounding box center [117, 213] width 176 height 22
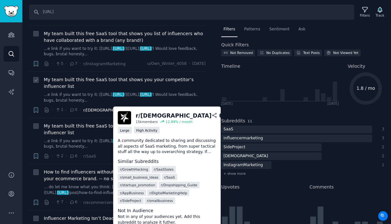
scroll to position [106, 0]
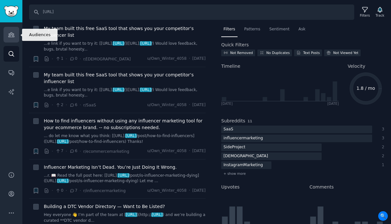
click at [14, 38] on icon "Sidebar" at bounding box center [11, 34] width 7 height 7
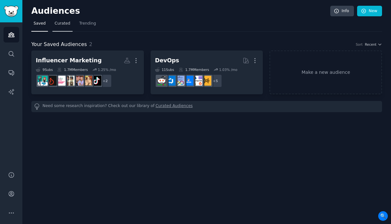
click at [67, 29] on link "Curated" at bounding box center [62, 25] width 20 height 13
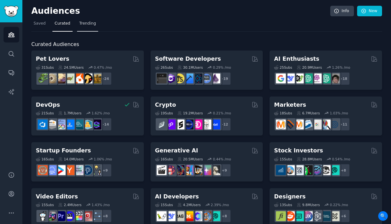
click at [87, 21] on span "Trending" at bounding box center [87, 24] width 17 height 6
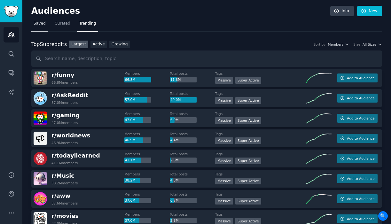
click at [42, 22] on span "Saved" at bounding box center [40, 24] width 12 height 6
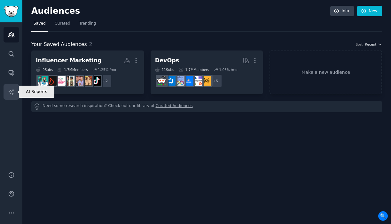
click at [11, 90] on icon "Sidebar" at bounding box center [10, 91] width 5 height 5
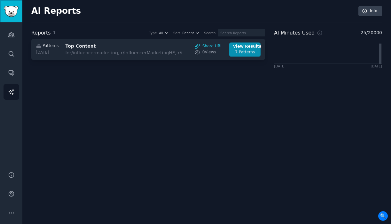
click at [12, 11] on img "Sidebar" at bounding box center [11, 11] width 15 height 11
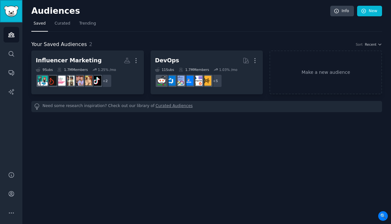
click at [9, 12] on img "Sidebar" at bounding box center [11, 11] width 15 height 11
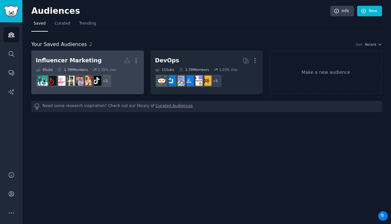
click at [79, 62] on div "Influencer Marketing" at bounding box center [69, 61] width 66 height 8
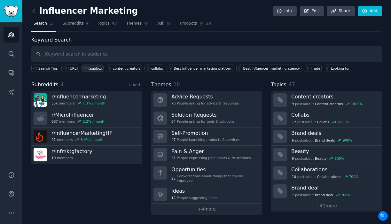
click at [100, 68] on div "taggbox" at bounding box center [96, 68] width 14 height 4
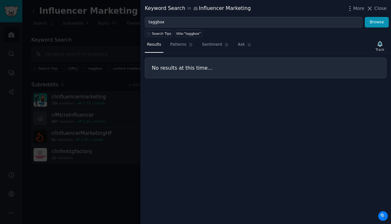
click at [121, 32] on div at bounding box center [195, 112] width 391 height 224
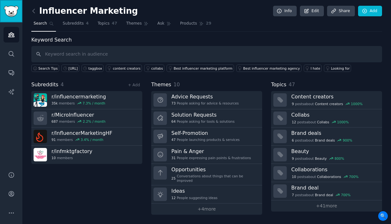
click at [16, 19] on link "Sidebar" at bounding box center [11, 11] width 22 height 22
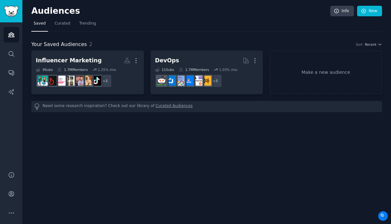
click at [174, 107] on link "Curated Audiences" at bounding box center [174, 106] width 37 height 7
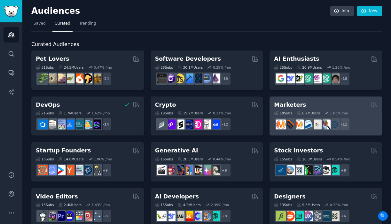
click at [294, 106] on h2 "Marketers" at bounding box center [290, 105] width 32 height 8
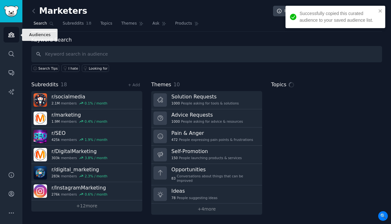
click at [12, 39] on link "Audiences" at bounding box center [12, 35] width 16 height 16
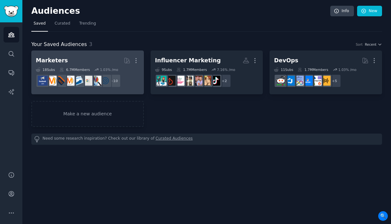
click at [61, 58] on div "Marketers" at bounding box center [52, 61] width 32 height 8
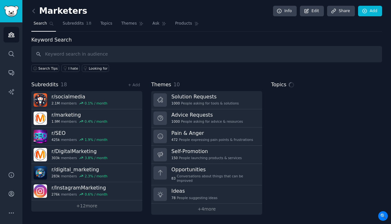
click at [112, 55] on input "text" at bounding box center [206, 54] width 351 height 16
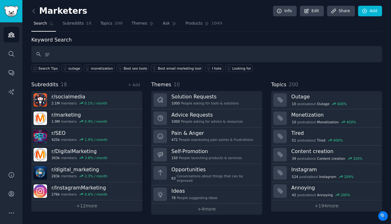
type input "g"
click at [93, 204] on link "+ 12 more" at bounding box center [86, 205] width 111 height 11
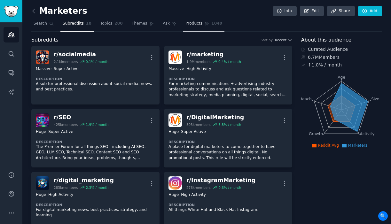
click at [205, 23] on icon at bounding box center [207, 24] width 4 height 4
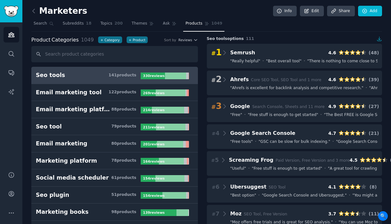
click at [69, 76] on h3 "Seo tools 141 product s" at bounding box center [88, 75] width 105 height 8
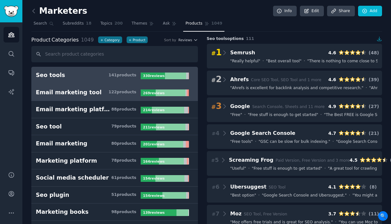
click at [96, 94] on h3 "Email marketing tool 122 product s" at bounding box center [88, 93] width 105 height 8
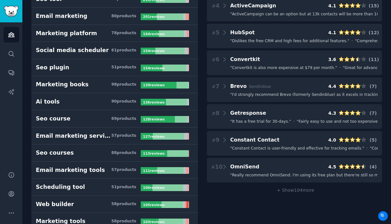
scroll to position [145, 0]
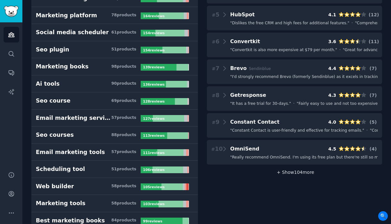
click at [297, 170] on span "+ Show 104 more" at bounding box center [294, 172] width 40 height 5
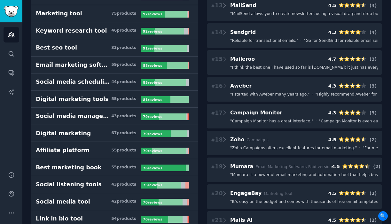
scroll to position [392, 0]
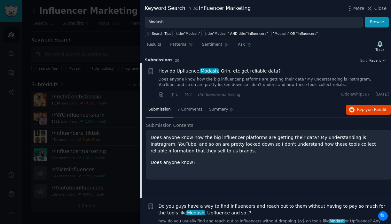
click at [203, 145] on p "Does anyone know how the big influencer platforms are getting their data? My un…" at bounding box center [268, 144] width 236 height 20
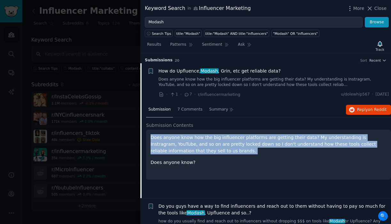
click at [219, 158] on div "Does anyone know how the big influencer platforms are getting their data? My un…" at bounding box center [268, 150] width 236 height 32
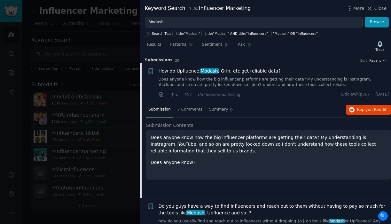
click at [269, 72] on span "How do Upfluence, Modash , Grin, etc get reliable data?" at bounding box center [219, 71] width 122 height 7
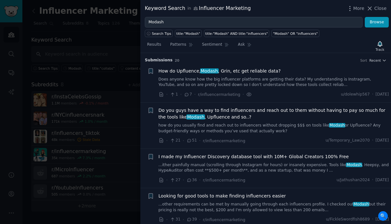
scroll to position [10, 0]
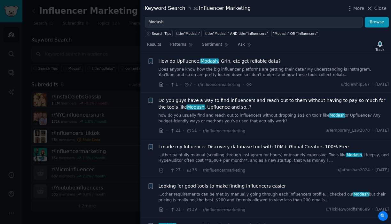
click at [269, 72] on link "Does anyone know how the big influencer platforms are getting their data? My un…" at bounding box center [273, 72] width 230 height 11
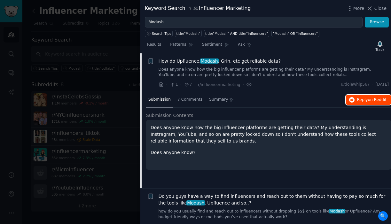
click at [362, 101] on span "Reply on Reddit" at bounding box center [371, 100] width 29 height 6
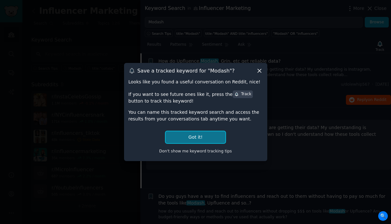
click at [217, 140] on button "Got it!" at bounding box center [195, 137] width 59 height 12
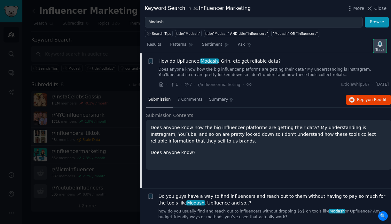
click at [377, 45] on icon "button" at bounding box center [379, 44] width 7 height 7
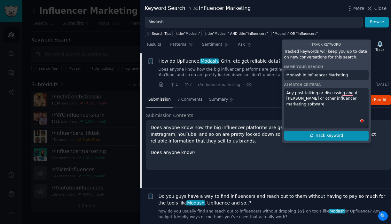
type textarea "Any post talking or discussing about Modash or other influencer marketing softw…"
click at [331, 135] on span "Track Keyword" at bounding box center [329, 136] width 28 height 6
type input "Modash in Influencer Marketing"
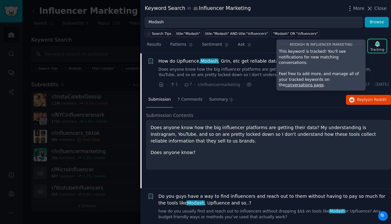
click at [298, 93] on div "Submission 7 Comments Summary Reply on Reddit" at bounding box center [268, 99] width 245 height 15
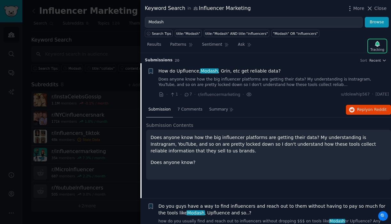
scroll to position [15, 0]
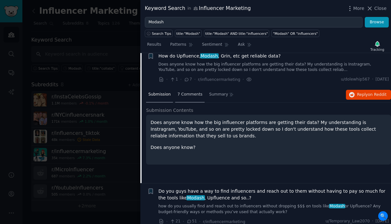
click at [188, 96] on span "7 Comments" at bounding box center [189, 95] width 25 height 6
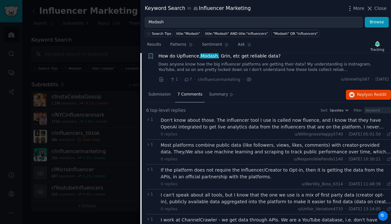
scroll to position [0, 0]
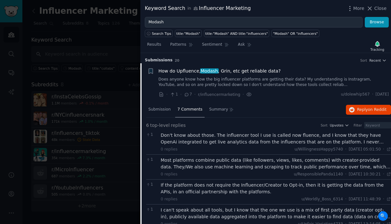
click at [265, 81] on link "Does anyone know how the big influencer platforms are getting their data? My un…" at bounding box center [273, 82] width 230 height 11
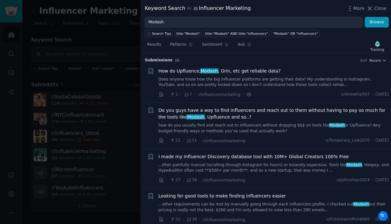
scroll to position [10, 0]
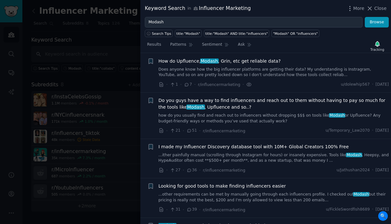
click at [257, 102] on span "Do you guys have a way to find influencers and reach out to them without having…" at bounding box center [273, 103] width 230 height 13
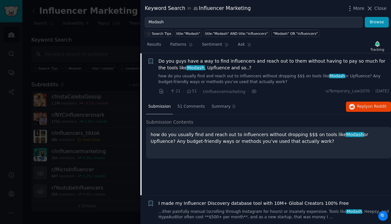
scroll to position [50, 0]
click at [194, 104] on span "51 Comments" at bounding box center [190, 107] width 27 height 6
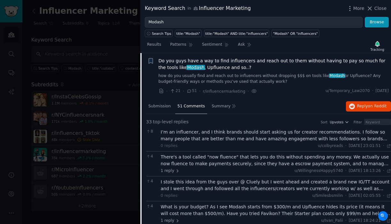
click at [253, 59] on span "Do you guys have a way to find influencers and reach out to them without having…" at bounding box center [273, 64] width 230 height 13
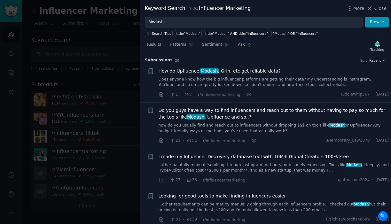
click at [301, 108] on span "Do you guys have a way to find influencers and reach out to them without having…" at bounding box center [273, 113] width 230 height 13
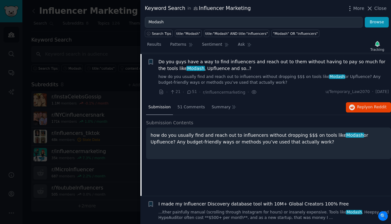
scroll to position [50, 0]
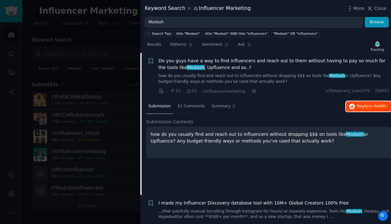
click at [357, 107] on span "Reply on Reddit" at bounding box center [371, 107] width 29 height 6
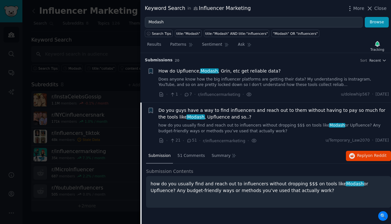
click at [257, 110] on span "Do you guys have a way to find influencers and reach out to them without having…" at bounding box center [273, 113] width 230 height 13
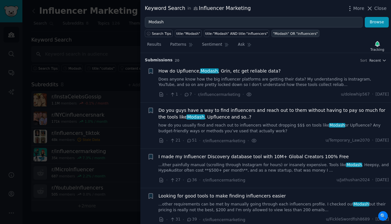
click at [286, 34] on div ""Modash" OR "influencers"" at bounding box center [295, 33] width 45 height 4
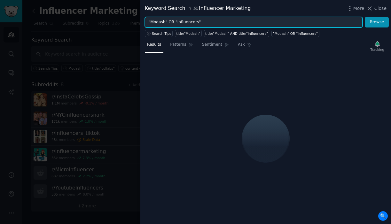
click at [184, 25] on input ""Modash" OR "influencers"" at bounding box center [254, 22] width 218 height 11
click at [184, 24] on input ""Modash" OR "influencers"" at bounding box center [254, 22] width 218 height 11
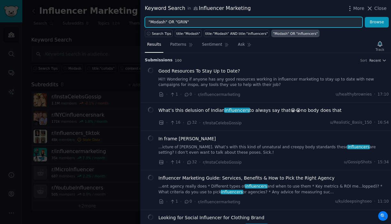
click at [365, 17] on button "Browse" at bounding box center [377, 22] width 24 height 11
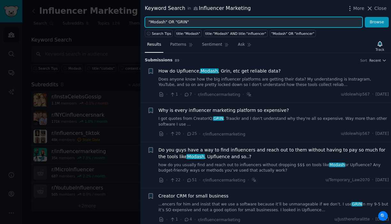
click at [238, 22] on input ""Modash" OR "GRIN"" at bounding box center [254, 22] width 218 height 11
click at [222, 21] on input ""Modash" OR "GRIN"" at bounding box center [254, 22] width 218 height 11
paste input "upfluence"
type input ""Modash" OR "GRIN" OR "upfluence""
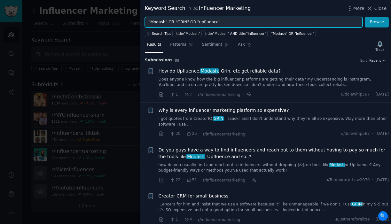
click at [365, 17] on button "Browse" at bounding box center [377, 22] width 24 height 11
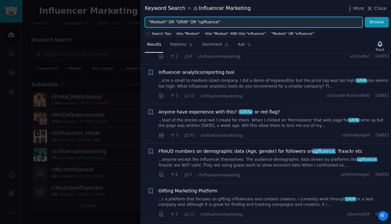
scroll to position [2575, 0]
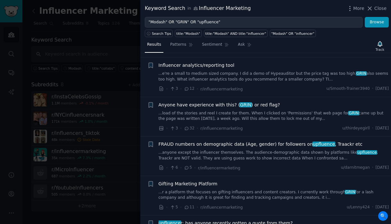
click at [105, 71] on div at bounding box center [195, 112] width 391 height 224
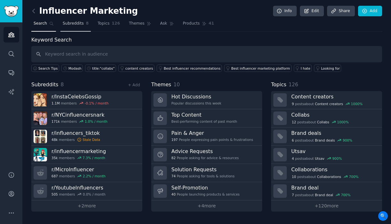
click at [75, 22] on span "Subreddits" at bounding box center [73, 24] width 21 height 6
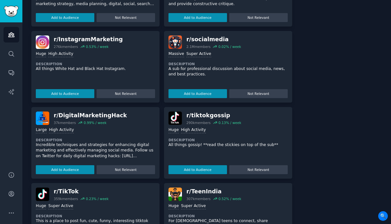
scroll to position [420, 0]
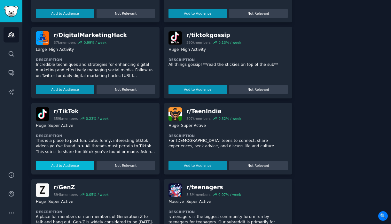
click at [75, 164] on button "Add to Audience" at bounding box center [65, 165] width 58 height 9
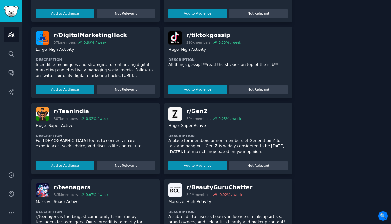
scroll to position [0, 0]
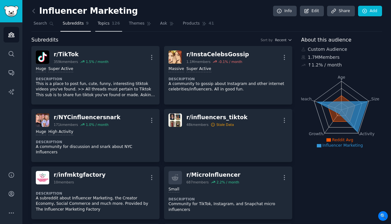
click at [103, 24] on span "Topics" at bounding box center [103, 24] width 12 height 6
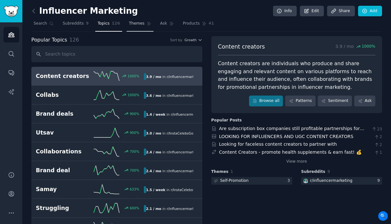
click at [143, 24] on link "Themes" at bounding box center [140, 25] width 27 height 13
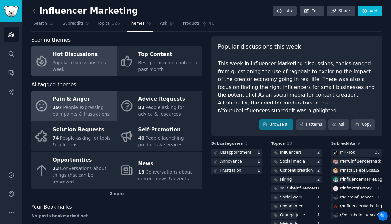
click at [92, 109] on span "People expressing pain points & frustrations" at bounding box center [81, 111] width 57 height 12
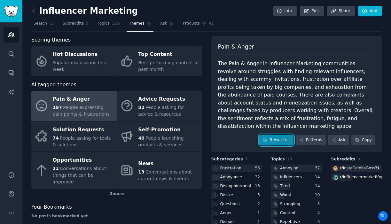
click at [275, 135] on link "Browse all" at bounding box center [276, 140] width 34 height 11
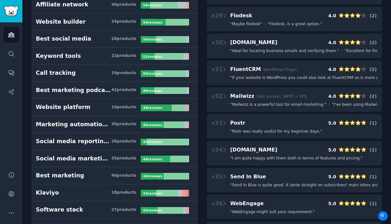
scroll to position [800, 0]
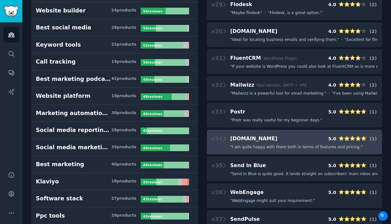
click at [294, 145] on span "" I am quite happy with them both in terms of features and pricing. "" at bounding box center [296, 147] width 132 height 6
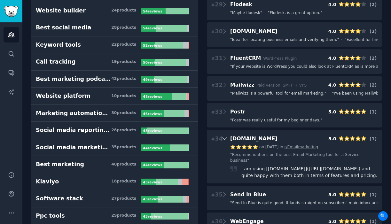
click at [314, 149] on link "r/Emailmarketing" at bounding box center [301, 147] width 34 height 6
click at [320, 156] on link "" Recommendations on the best Email Marketing tool for a Service business "" at bounding box center [303, 157] width 147 height 11
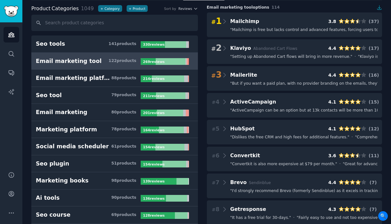
scroll to position [0, 0]
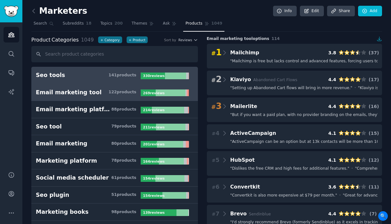
click at [92, 76] on h3 "Seo tools 141 product s" at bounding box center [88, 75] width 105 height 8
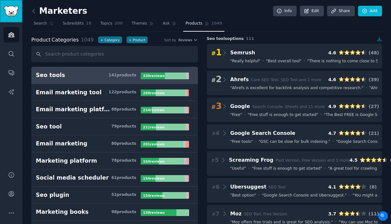
click at [14, 13] on img "Sidebar" at bounding box center [11, 11] width 15 height 11
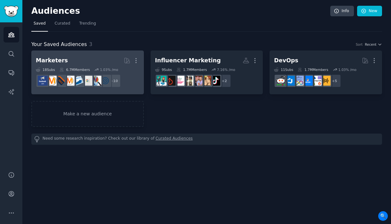
click at [100, 59] on h2 "Marketers More" at bounding box center [88, 60] width 104 height 11
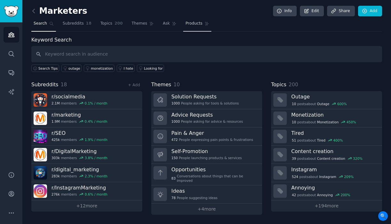
click at [198, 21] on span "Products" at bounding box center [193, 24] width 17 height 6
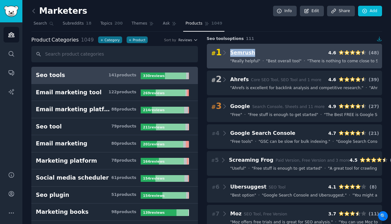
drag, startPoint x: 271, startPoint y: 53, endPoint x: 229, endPoint y: 55, distance: 41.3
click at [229, 55] on div "# 1 Semrush 4.6 ( 48 )" at bounding box center [294, 52] width 166 height 9
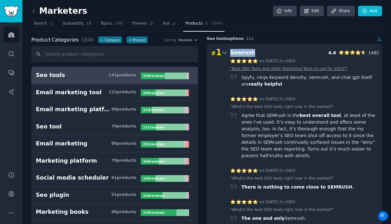
copy span "Semrush"
click at [48, 24] on link "Search" at bounding box center [43, 25] width 25 height 13
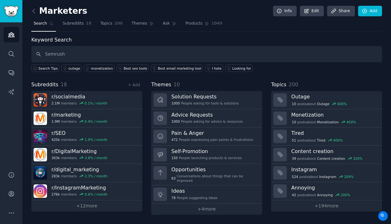
type input "Semrush"
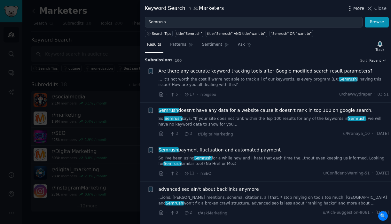
click at [352, 8] on icon "button" at bounding box center [349, 8] width 7 height 7
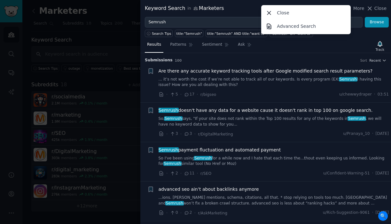
click at [389, 11] on div "Keyword Search in Marketers More Close Advanced Search Close" at bounding box center [265, 8] width 251 height 17
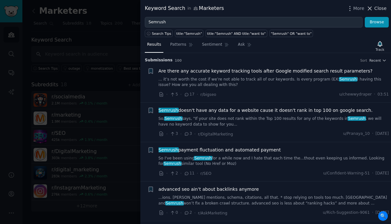
click at [383, 9] on span "Close" at bounding box center [380, 8] width 12 height 7
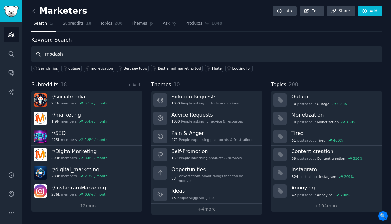
type input "modash"
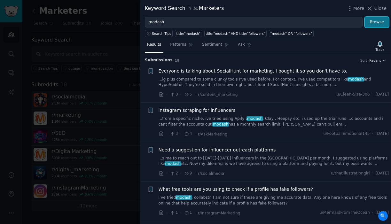
click at [384, 18] on button "Browse" at bounding box center [377, 22] width 24 height 11
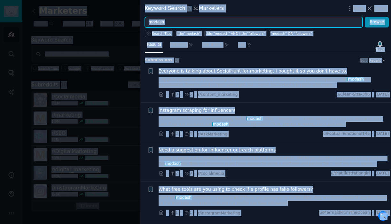
click at [216, 20] on input "modash" at bounding box center [254, 22] width 218 height 11
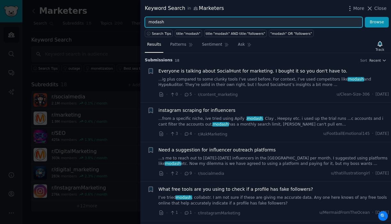
click at [216, 20] on input "modash" at bounding box center [254, 22] width 218 height 11
paste input "upfluence"
type input "upfluence"
click at [365, 17] on button "Browse" at bounding box center [377, 22] width 24 height 11
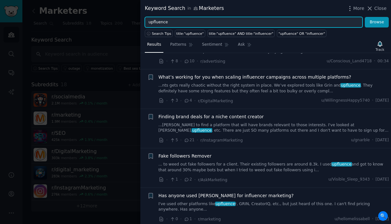
scroll to position [35, 0]
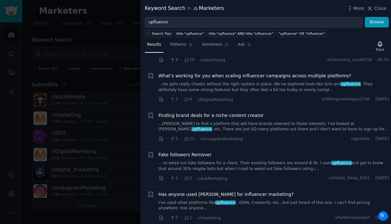
click at [112, 34] on div at bounding box center [195, 112] width 391 height 224
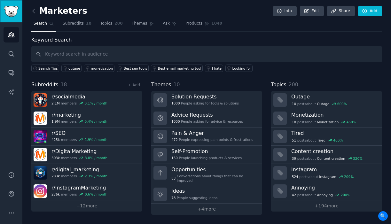
click at [10, 15] on img "Sidebar" at bounding box center [11, 11] width 15 height 11
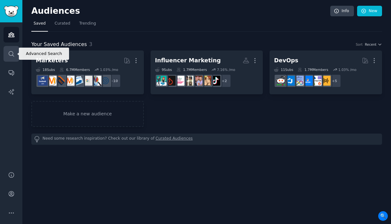
click at [15, 50] on link "Search" at bounding box center [12, 54] width 16 height 16
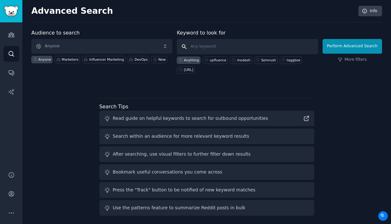
click at [232, 43] on input "text" at bounding box center [247, 46] width 141 height 15
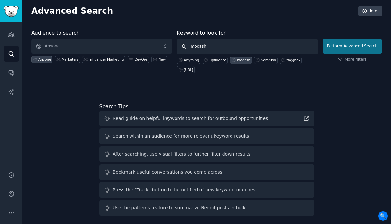
type input "modash"
click at [356, 42] on button "Perform Advanced Search" at bounding box center [351, 46] width 59 height 15
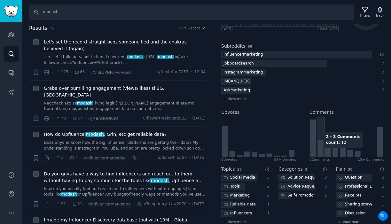
scroll to position [124, 0]
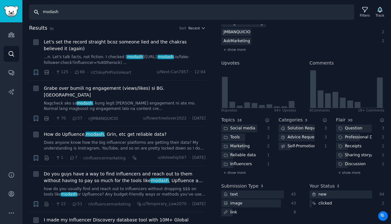
click at [108, 12] on input "modash" at bounding box center [191, 11] width 325 height 15
paste input "upfluence"
type input "upfluence"
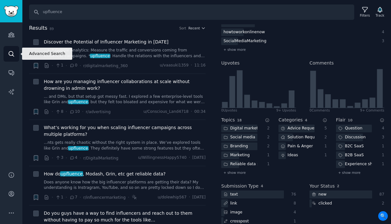
click at [11, 58] on link "Search" at bounding box center [12, 54] width 16 height 16
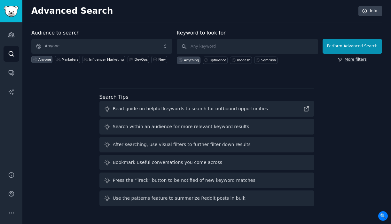
click at [354, 59] on link "More filters" at bounding box center [352, 60] width 29 height 6
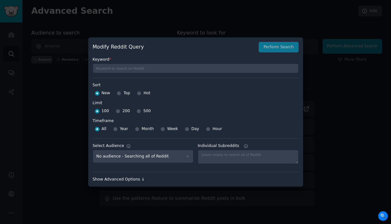
click at [130, 179] on div "Show Advanced Options ↓" at bounding box center [196, 180] width 206 height 6
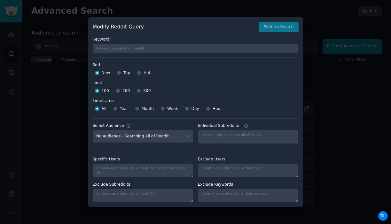
click at [333, 92] on div at bounding box center [195, 112] width 391 height 224
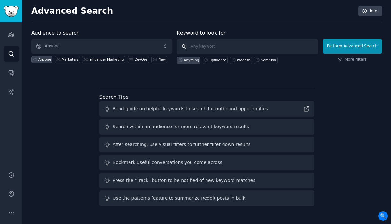
click at [205, 48] on input "text" at bounding box center [247, 46] width 141 height 15
type input "grin"
click button "Perform Advanced Search" at bounding box center [351, 46] width 59 height 15
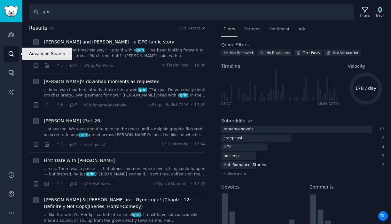
click at [12, 56] on icon "Sidebar" at bounding box center [11, 53] width 7 height 7
